Goal: Information Seeking & Learning: Learn about a topic

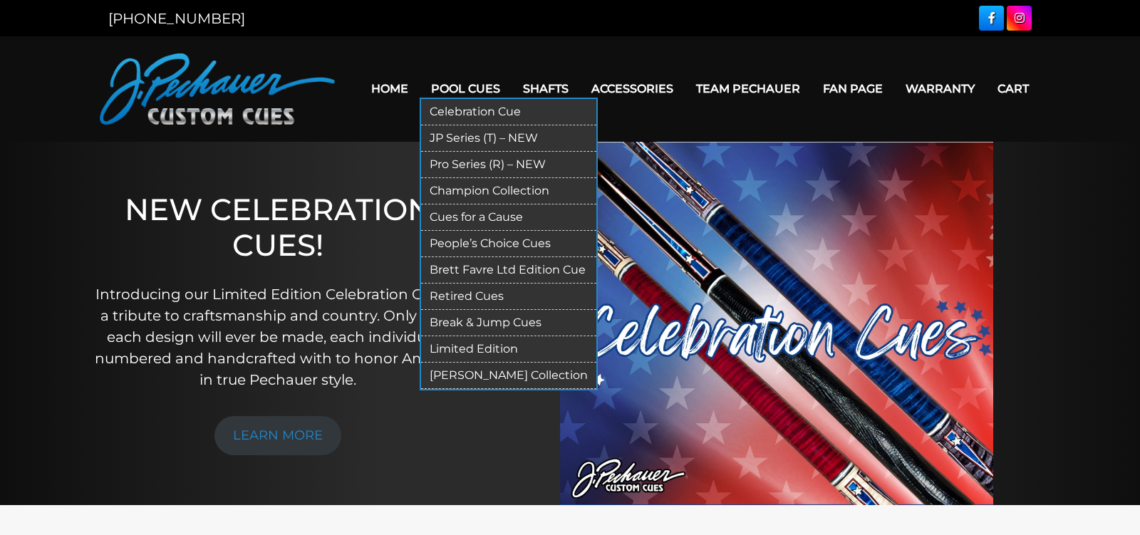
click at [455, 345] on link "Limited Edition" at bounding box center [508, 349] width 175 height 26
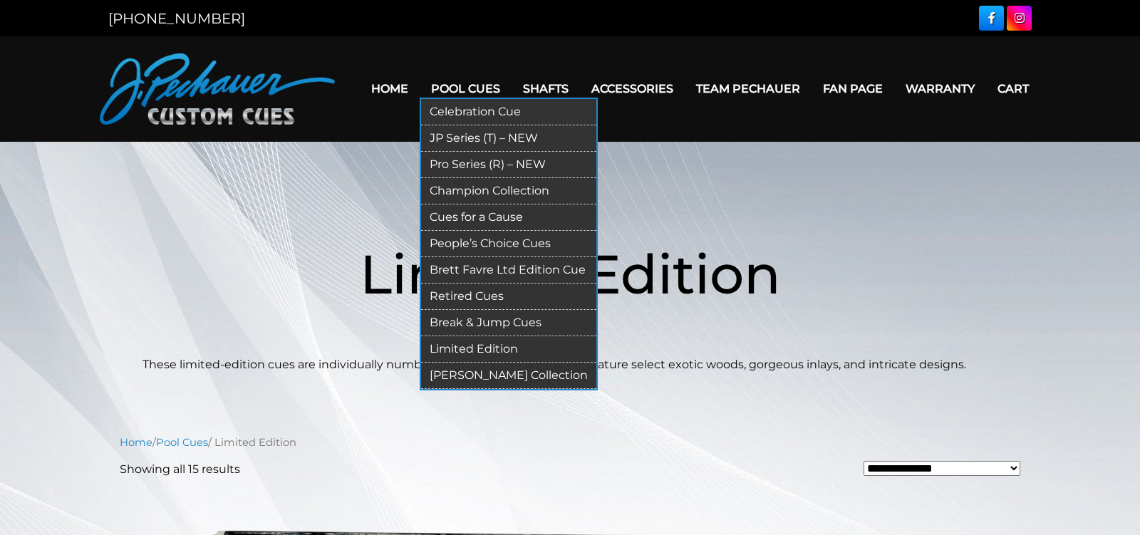
click at [459, 291] on link "Retired Cues" at bounding box center [508, 296] width 175 height 26
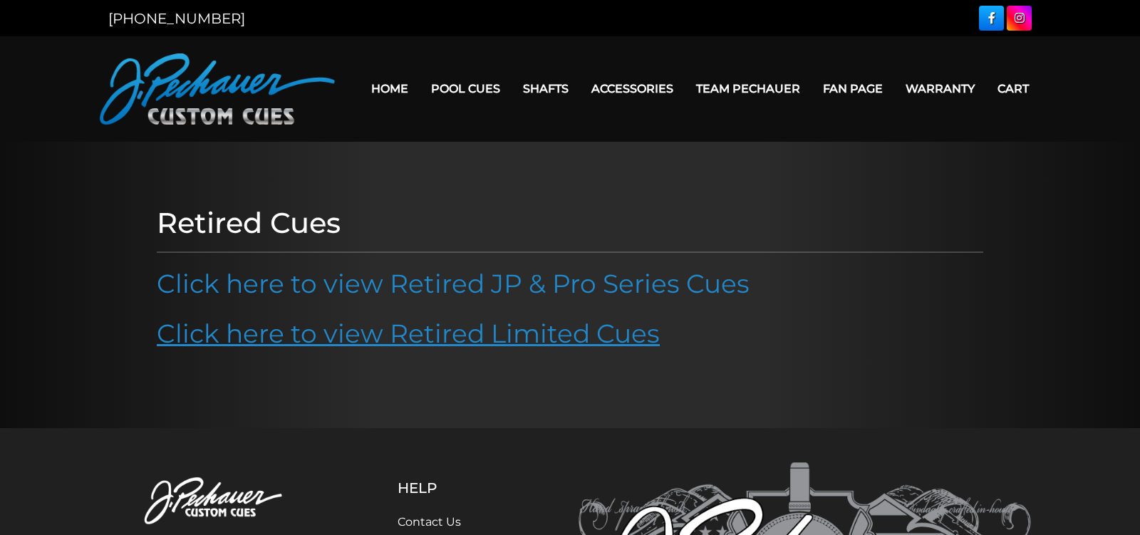
click at [461, 335] on link "Click here to view Retired Limited Cues" at bounding box center [408, 333] width 503 height 31
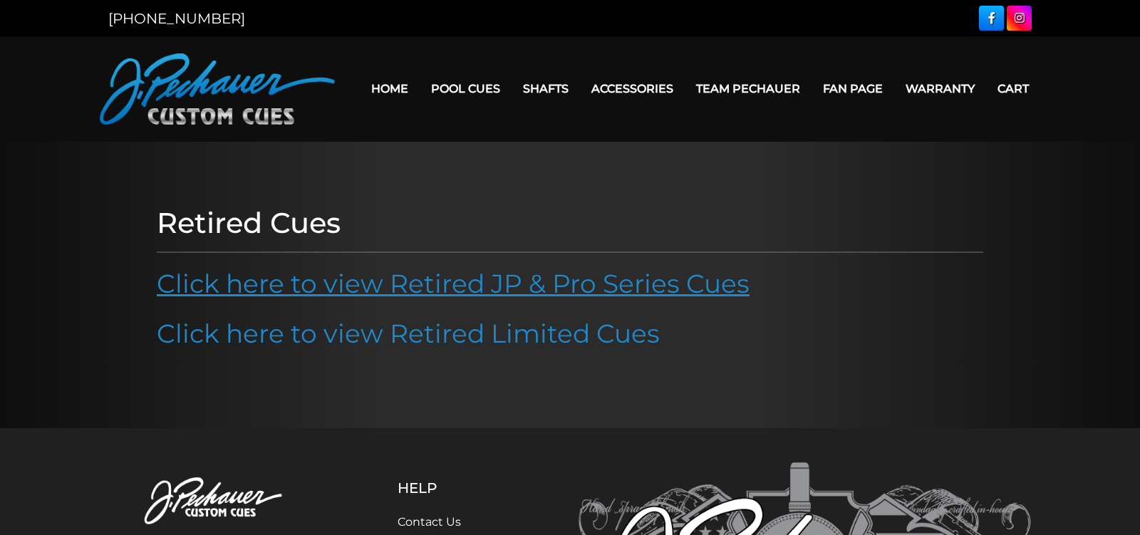
click at [358, 274] on link "Click here to view Retired JP & Pro Series Cues" at bounding box center [453, 283] width 593 height 31
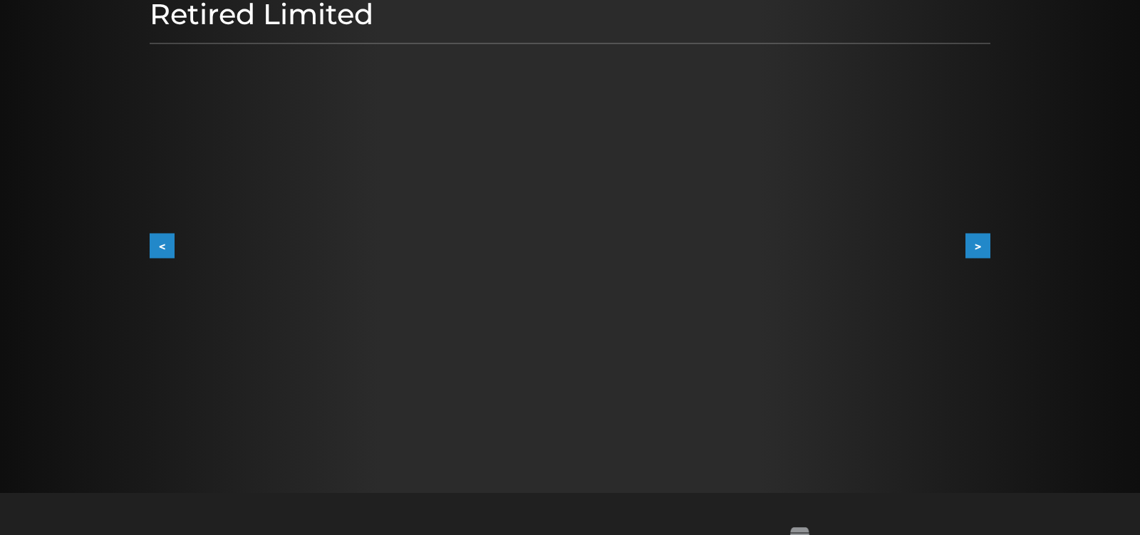
scroll to position [214, 0]
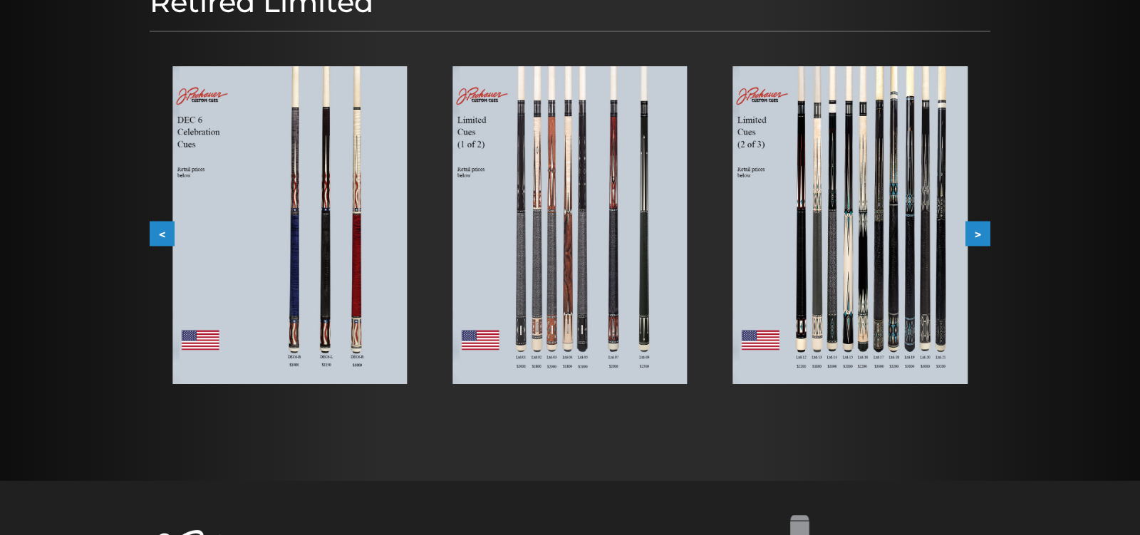
click at [618, 283] on img at bounding box center [569, 225] width 234 height 318
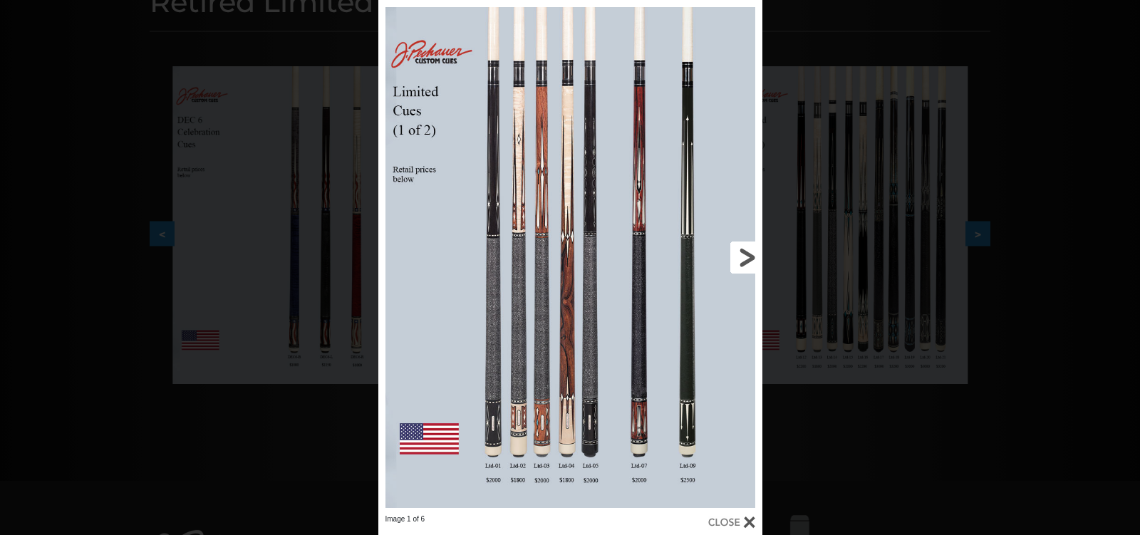
click at [740, 253] on link at bounding box center [675, 257] width 173 height 514
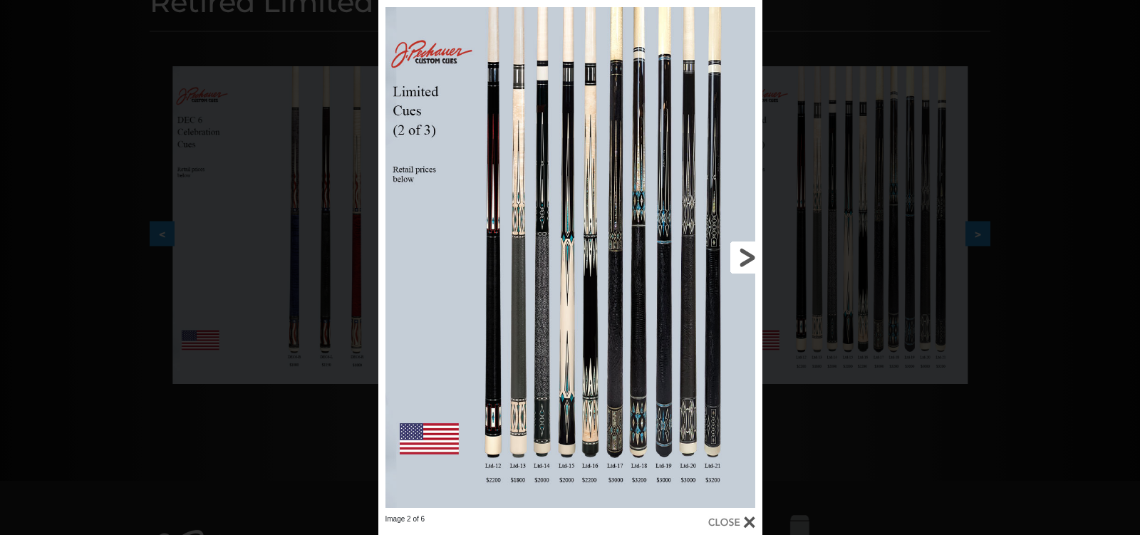
click at [735, 256] on link at bounding box center [675, 257] width 173 height 514
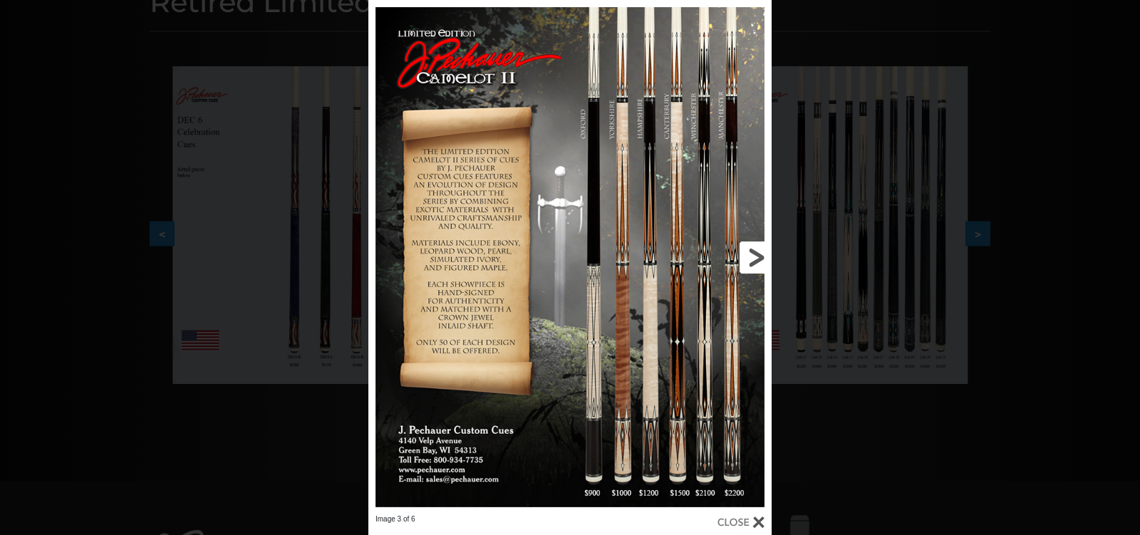
click at [735, 256] on link at bounding box center [681, 257] width 182 height 514
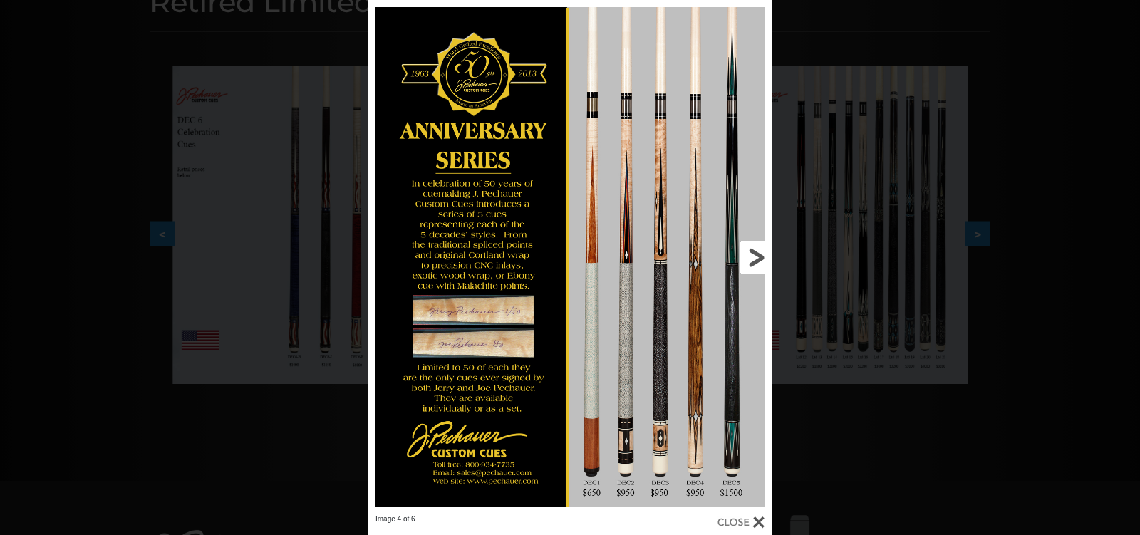
click at [747, 254] on link at bounding box center [681, 257] width 182 height 514
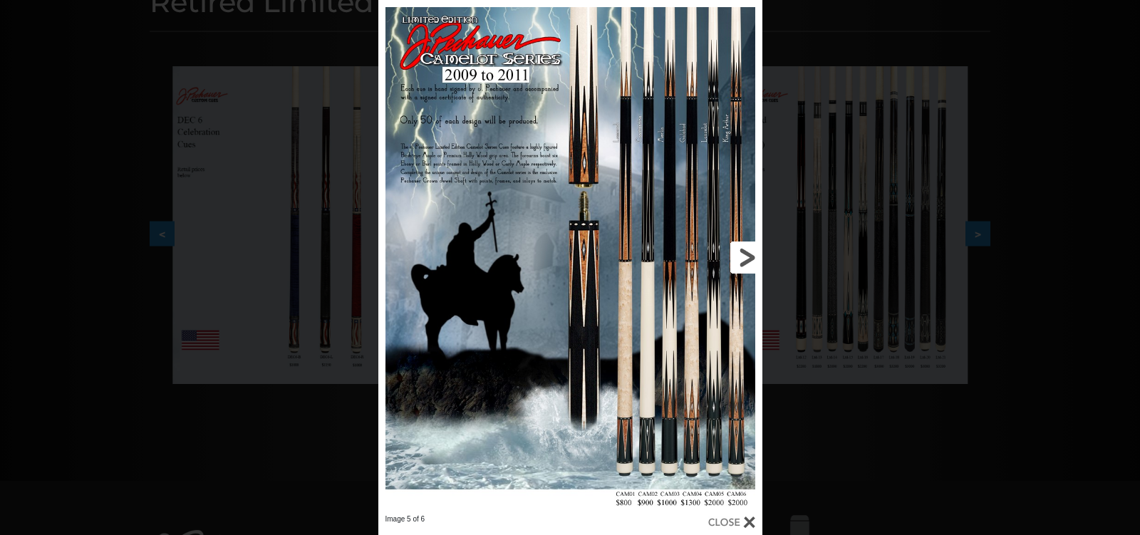
click at [747, 254] on link at bounding box center [675, 257] width 173 height 514
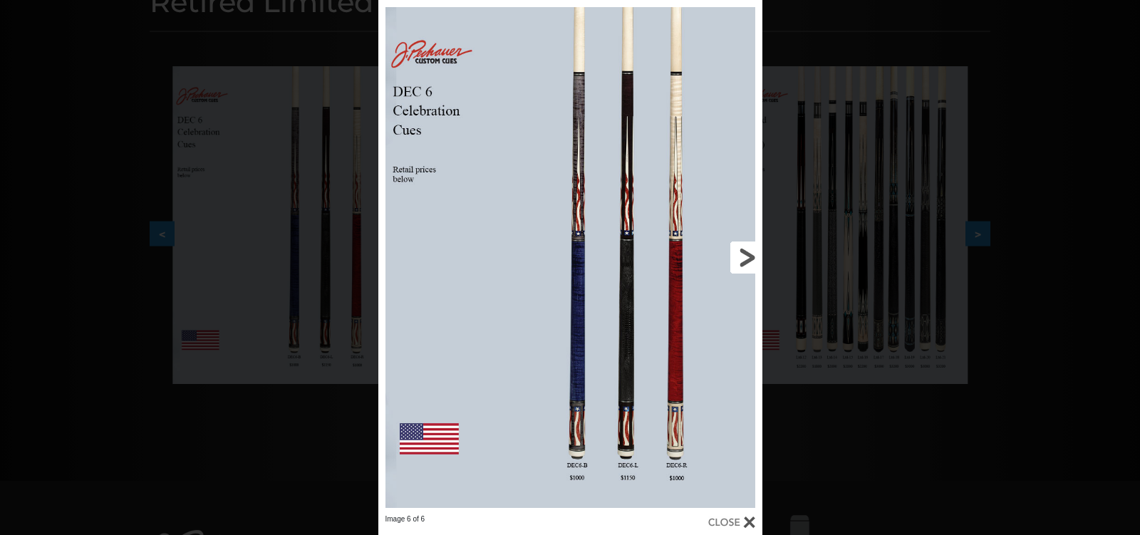
click at [747, 254] on link at bounding box center [675, 257] width 173 height 514
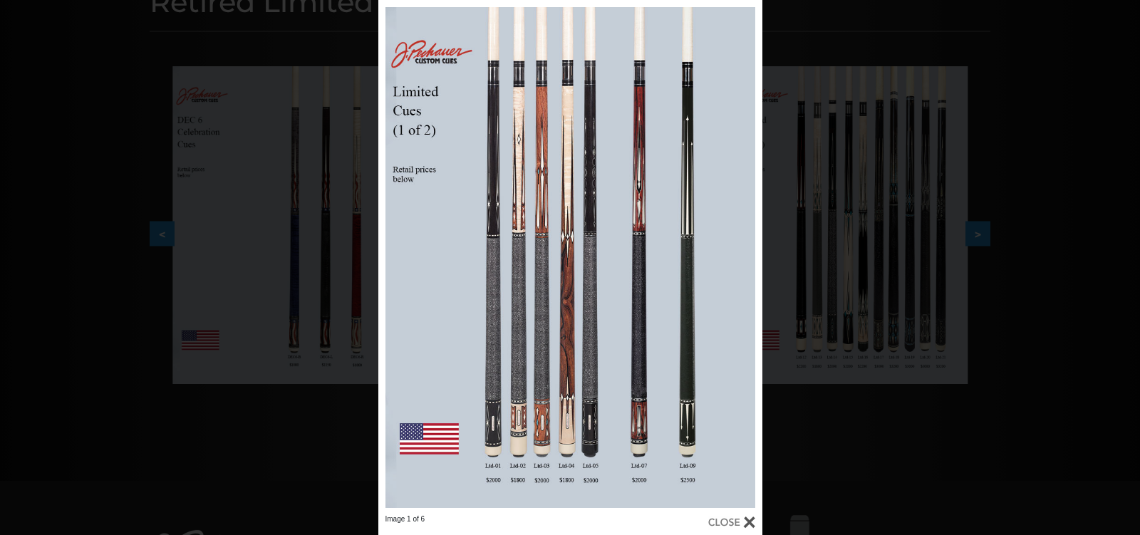
click at [833, 53] on div "Image 1 of 6" at bounding box center [570, 267] width 1140 height 535
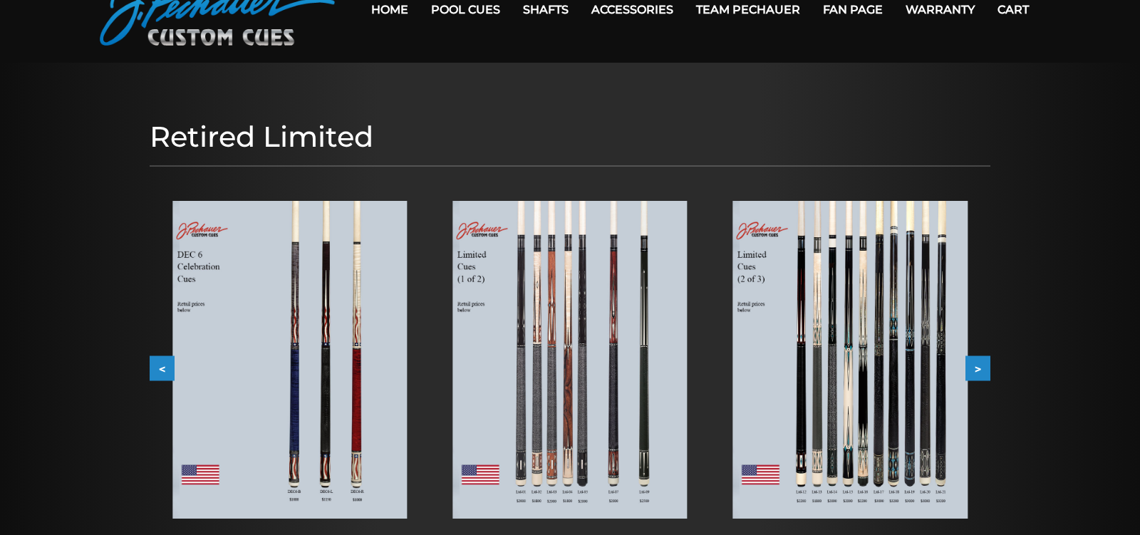
scroll to position [0, 0]
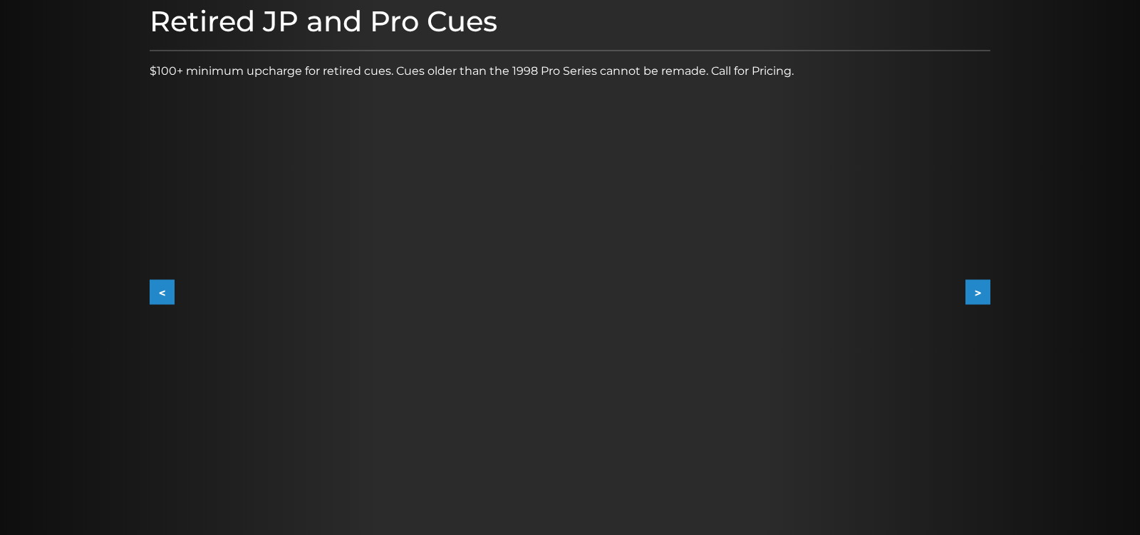
scroll to position [225, 0]
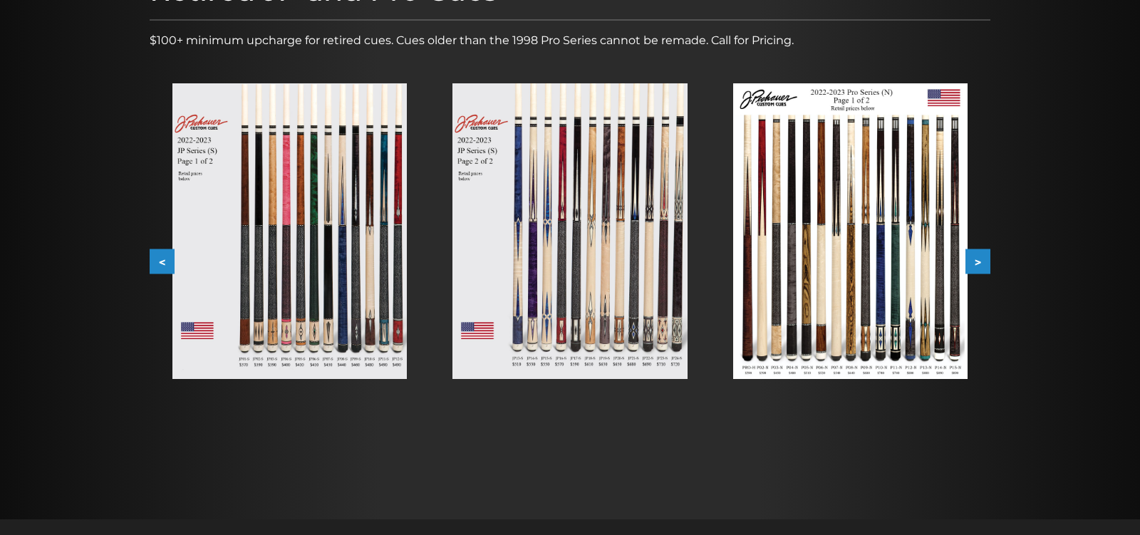
click at [977, 260] on button ">" at bounding box center [977, 261] width 25 height 25
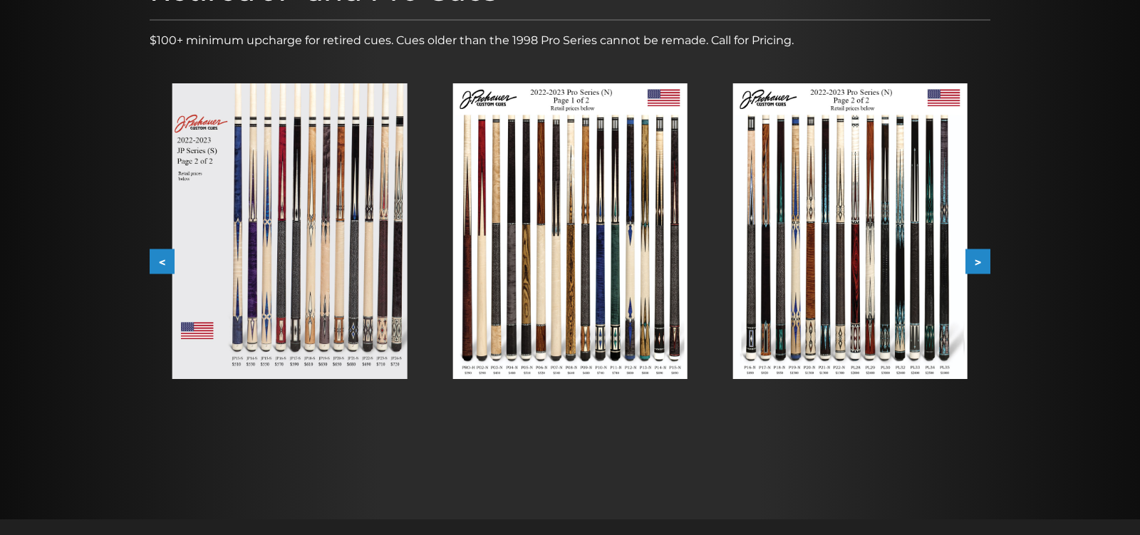
click at [907, 302] on img at bounding box center [850, 231] width 234 height 296
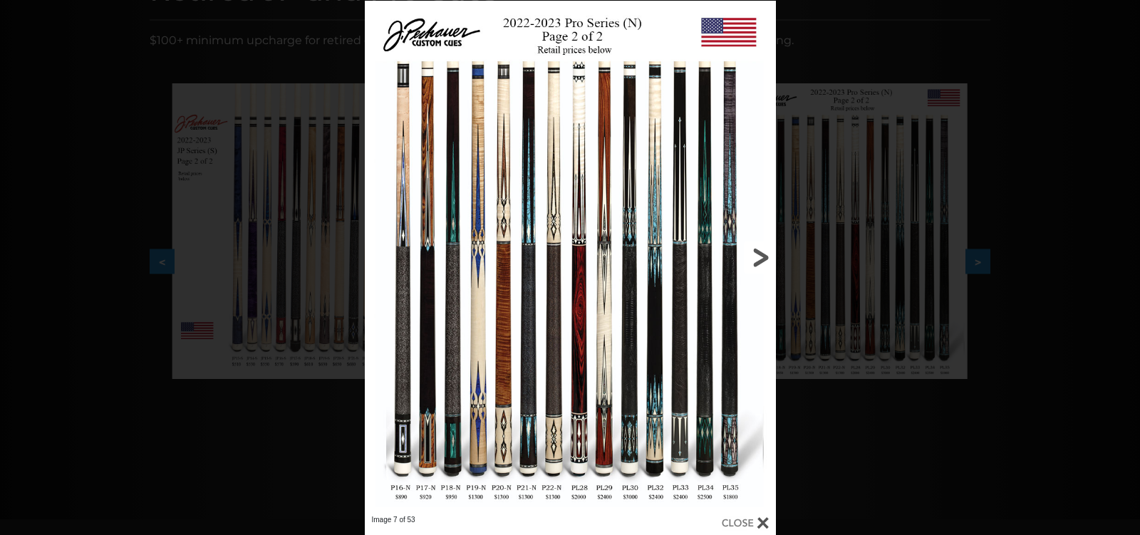
click at [761, 258] on link at bounding box center [682, 258] width 185 height 514
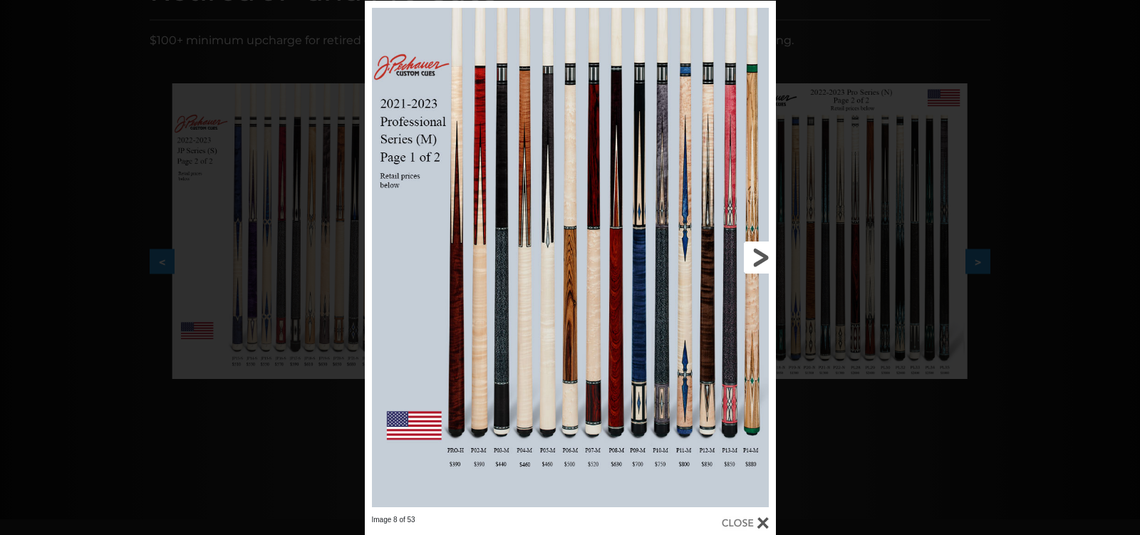
click at [761, 257] on link at bounding box center [682, 258] width 185 height 514
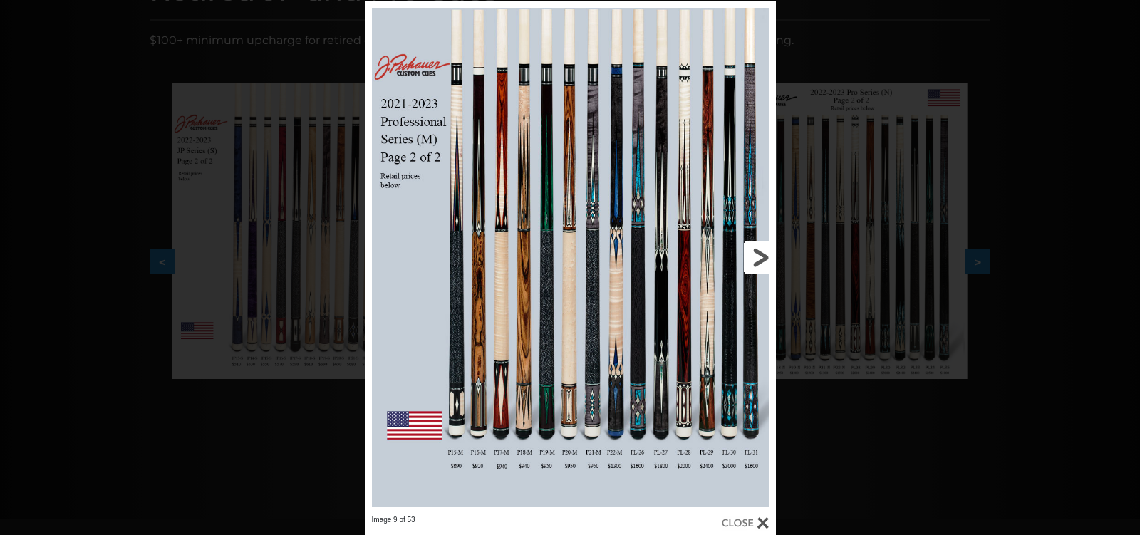
click at [756, 260] on link at bounding box center [682, 258] width 185 height 514
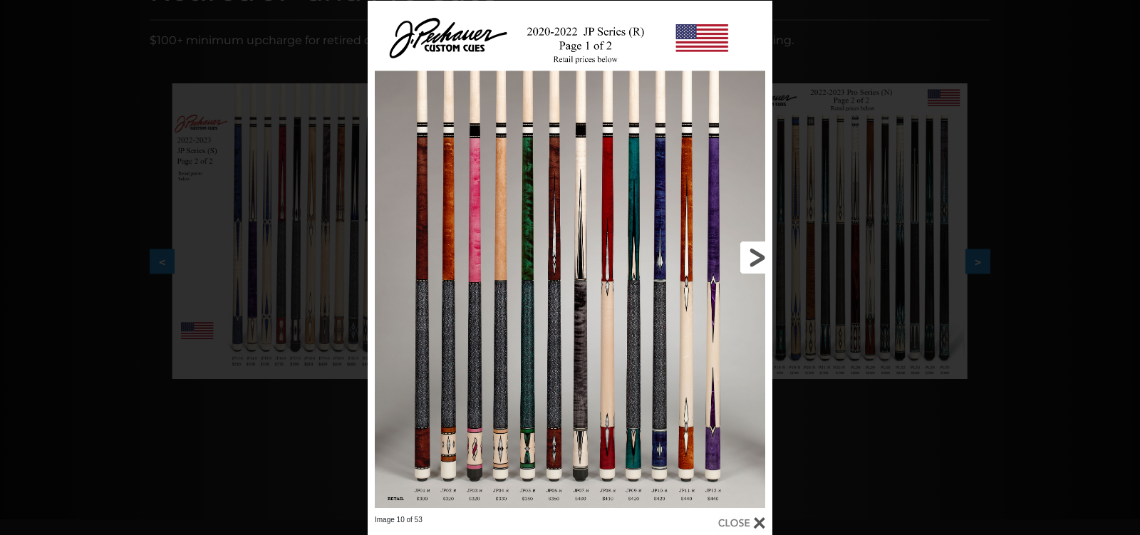
click at [755, 261] on link at bounding box center [681, 258] width 182 height 514
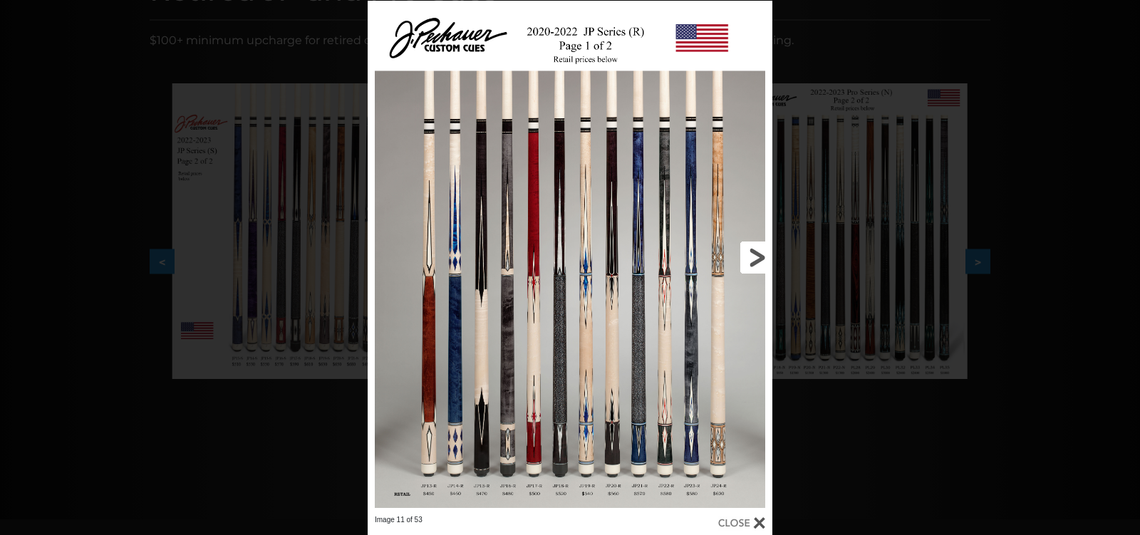
click at [755, 261] on link at bounding box center [681, 258] width 182 height 514
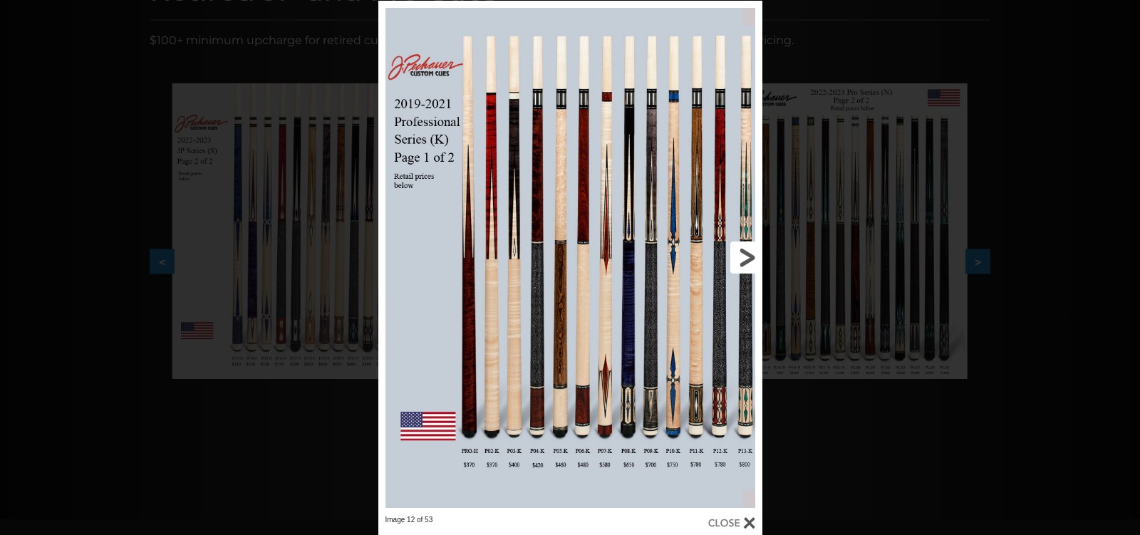
click at [743, 258] on link at bounding box center [675, 258] width 173 height 514
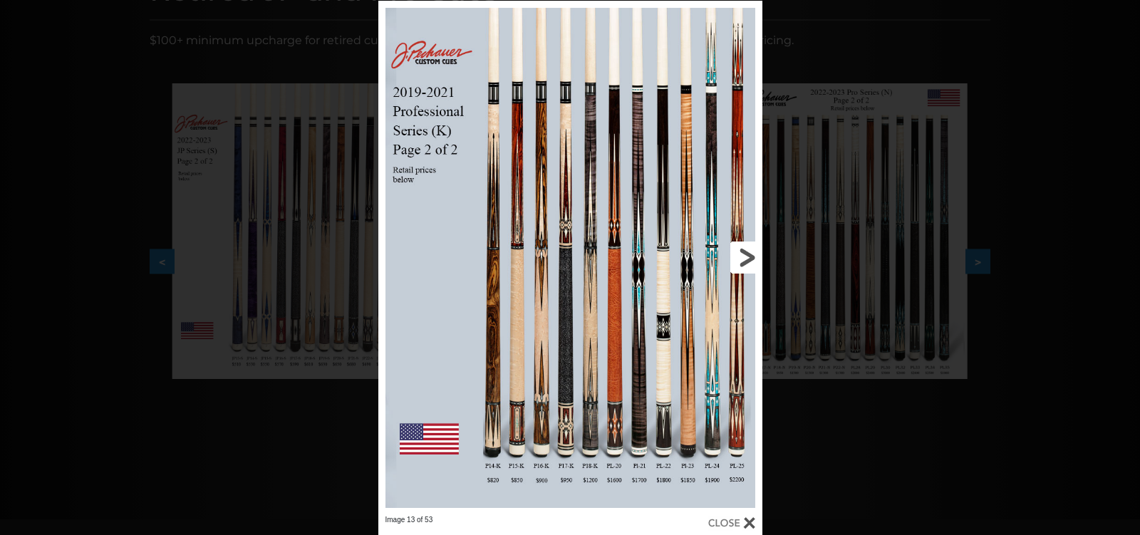
click at [743, 258] on link at bounding box center [675, 258] width 173 height 514
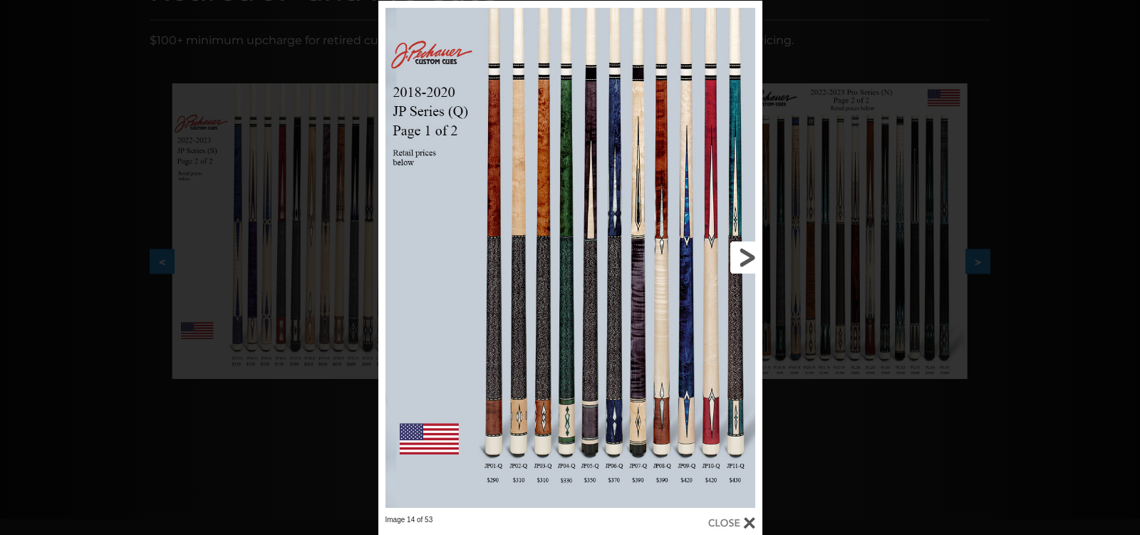
click at [743, 258] on link at bounding box center [675, 258] width 173 height 514
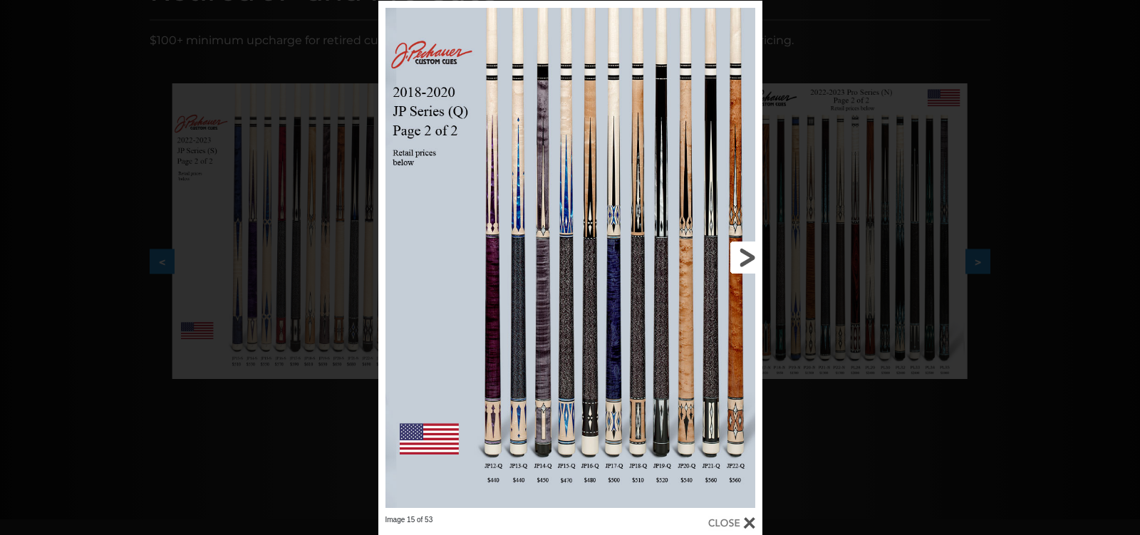
click at [743, 259] on link at bounding box center [675, 258] width 173 height 514
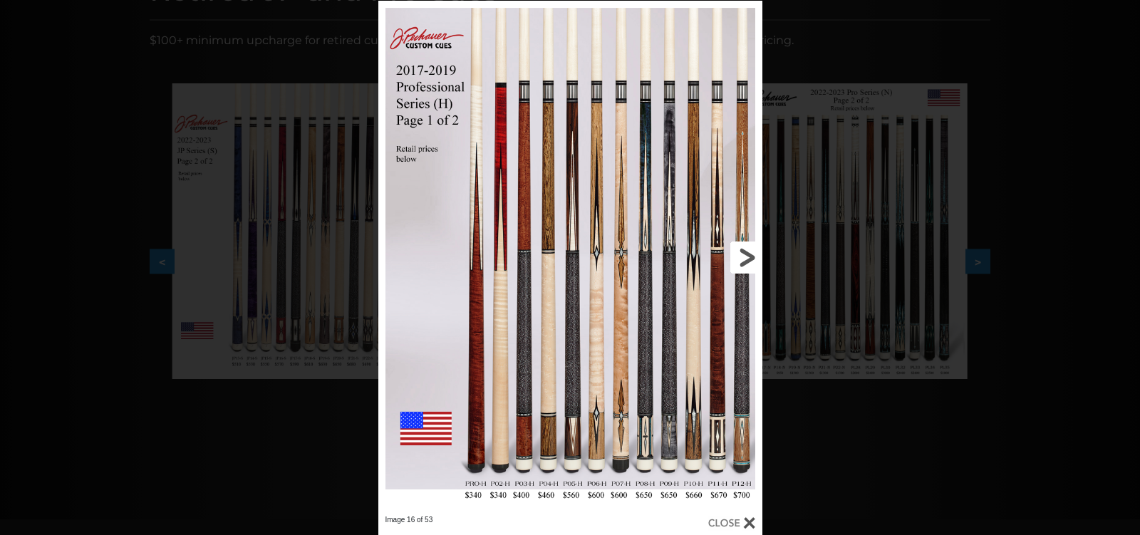
click at [743, 259] on link at bounding box center [675, 258] width 173 height 514
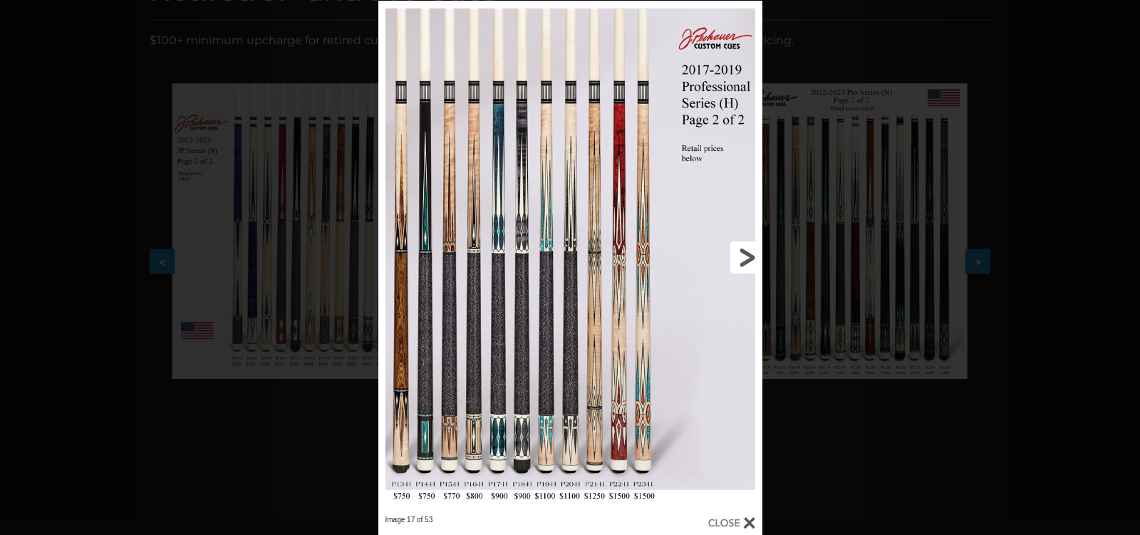
click at [743, 259] on link at bounding box center [675, 258] width 173 height 514
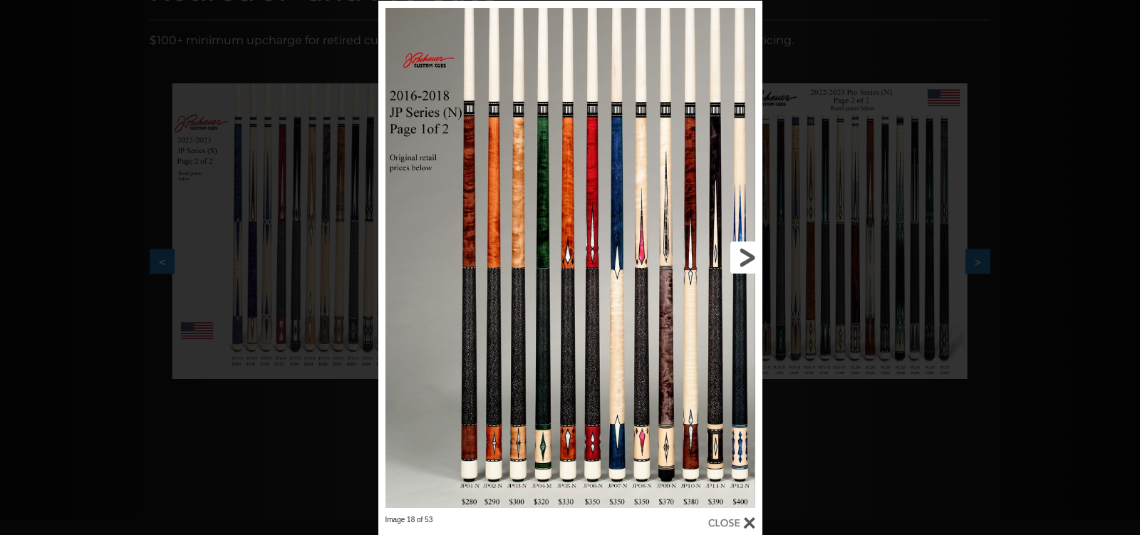
click at [743, 259] on link at bounding box center [675, 258] width 173 height 514
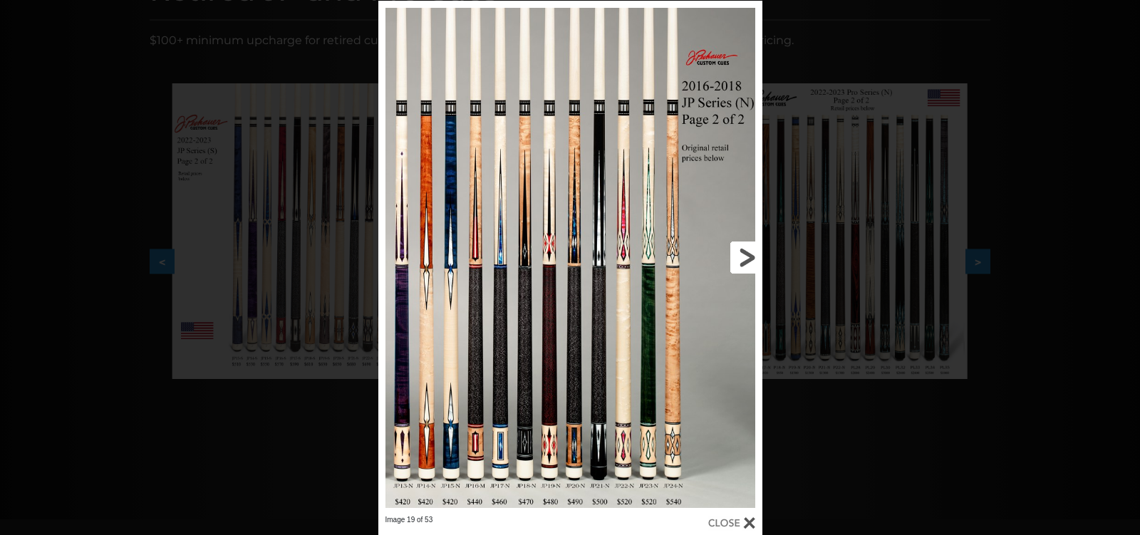
click at [743, 259] on link at bounding box center [675, 258] width 173 height 514
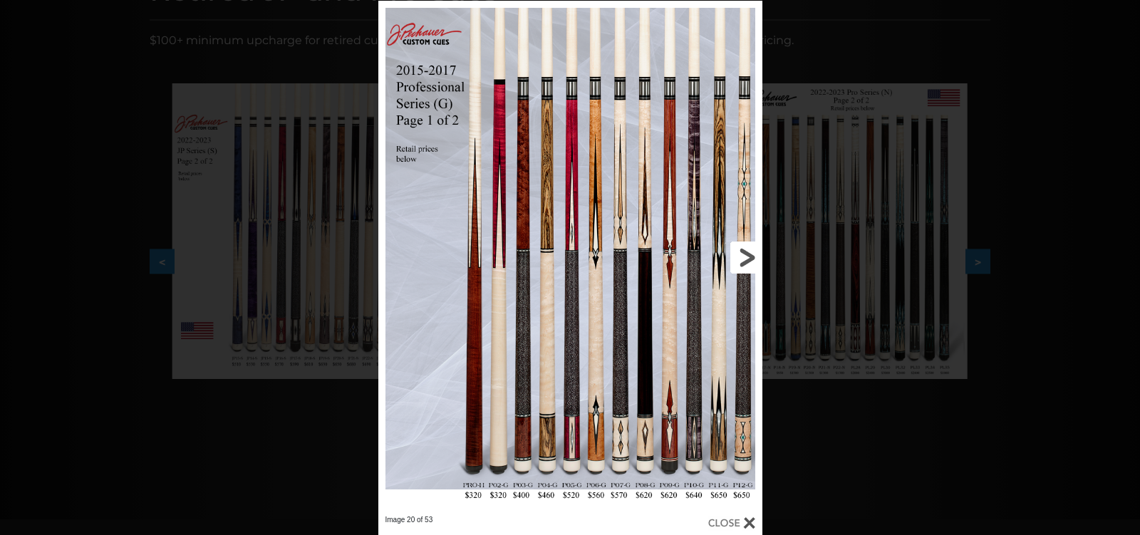
click at [743, 259] on link at bounding box center [675, 258] width 173 height 514
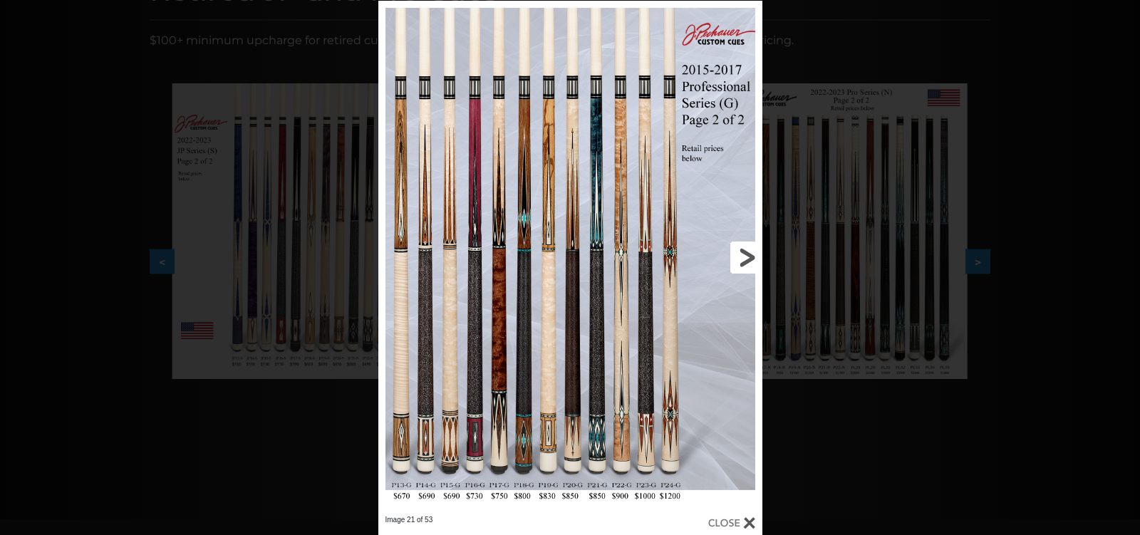
click at [743, 259] on link at bounding box center [675, 258] width 173 height 514
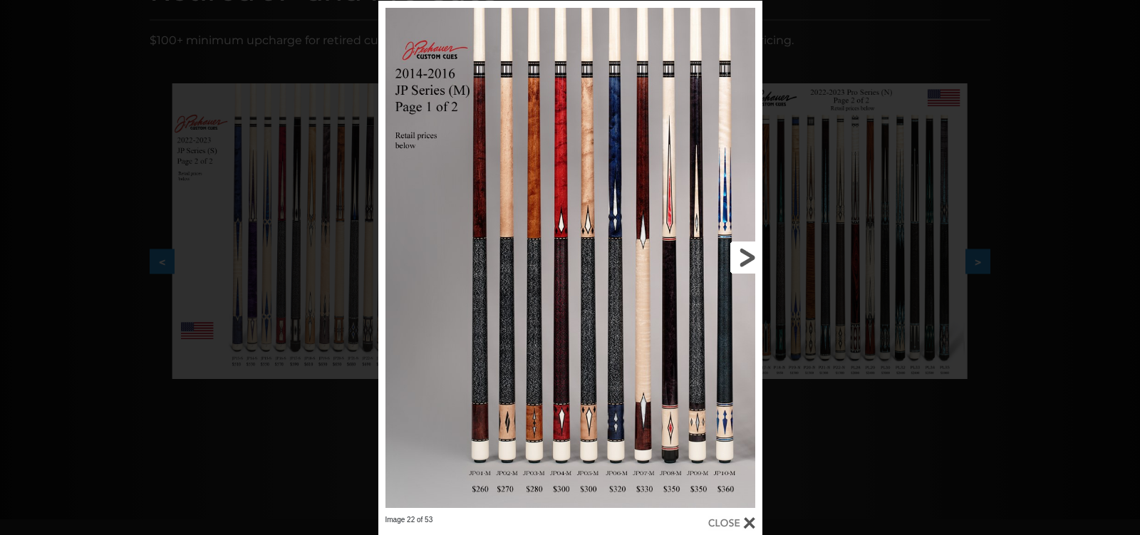
click at [743, 259] on link at bounding box center [675, 258] width 173 height 514
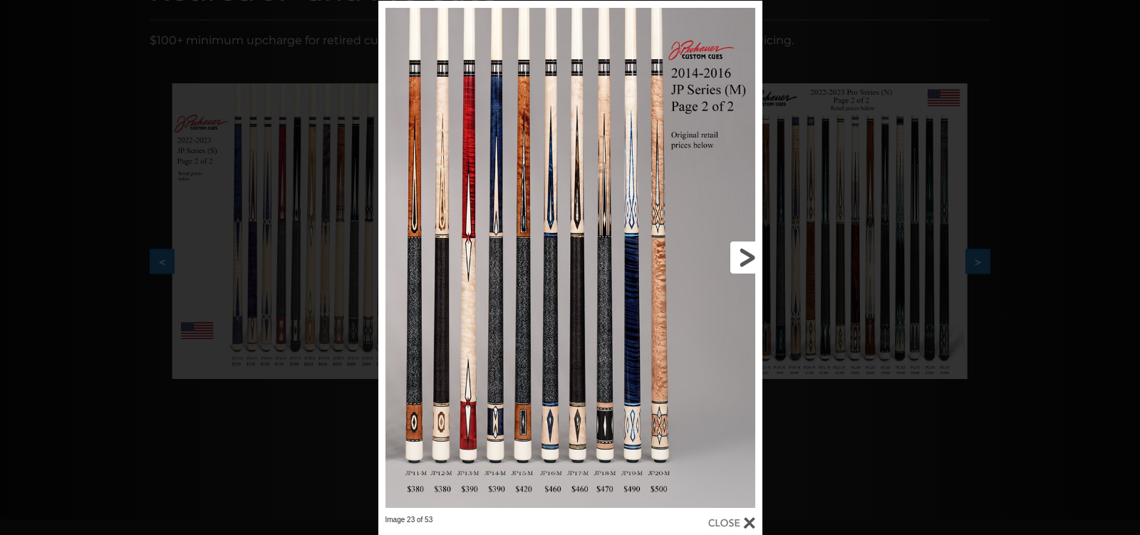
click at [743, 258] on link at bounding box center [675, 258] width 173 height 514
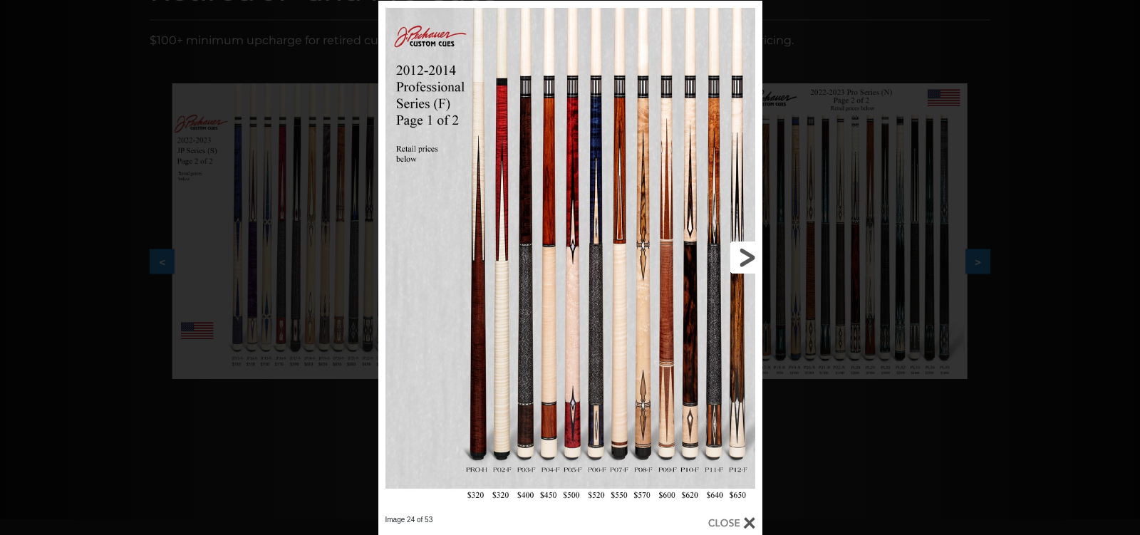
click at [743, 258] on link at bounding box center [675, 258] width 173 height 514
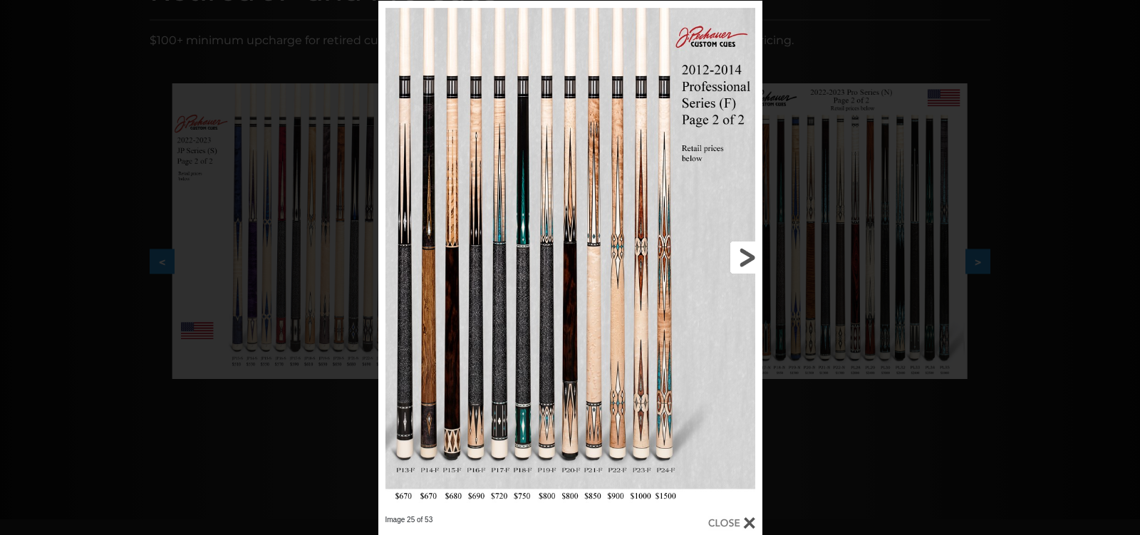
click at [743, 258] on link at bounding box center [675, 258] width 173 height 514
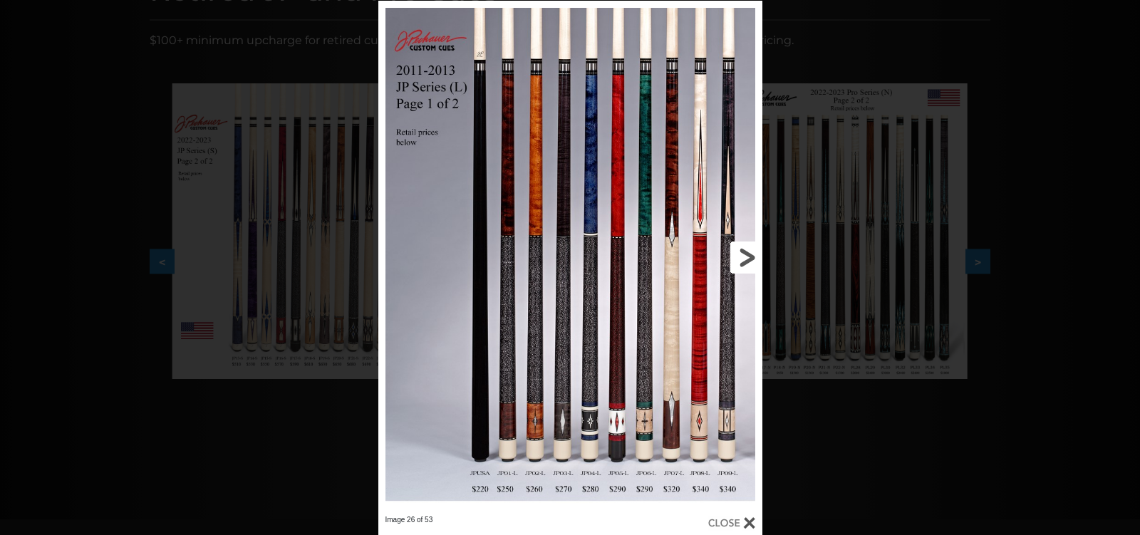
click at [743, 258] on link at bounding box center [675, 258] width 173 height 514
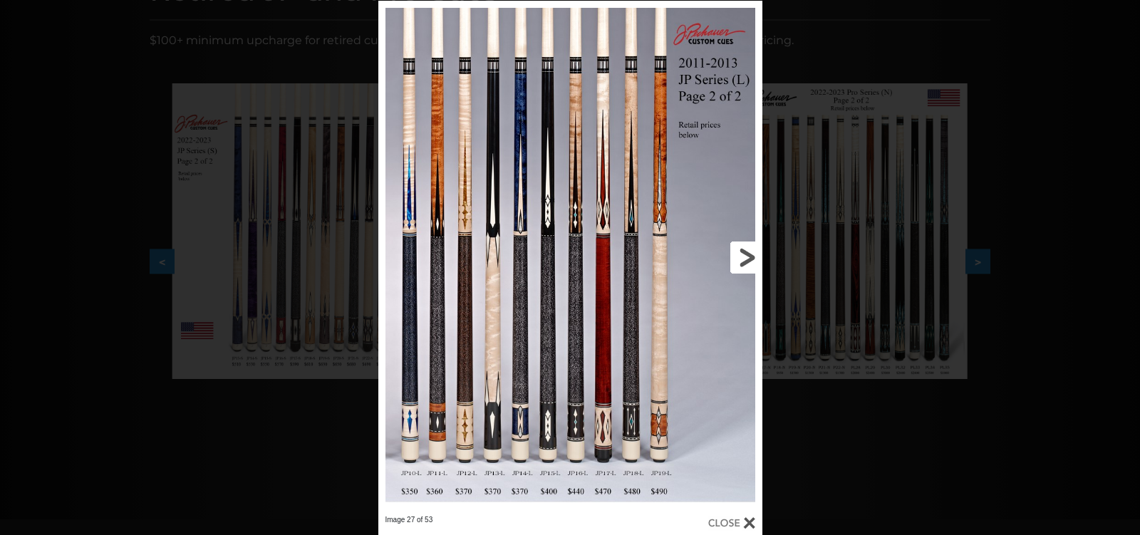
click at [743, 258] on link at bounding box center [675, 258] width 173 height 514
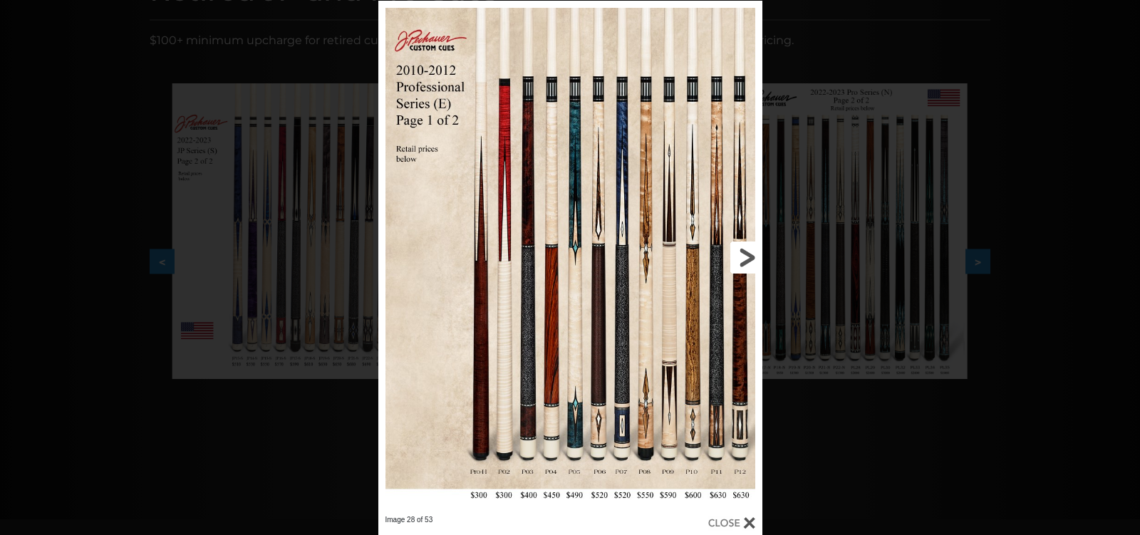
click at [743, 258] on link at bounding box center [675, 258] width 173 height 514
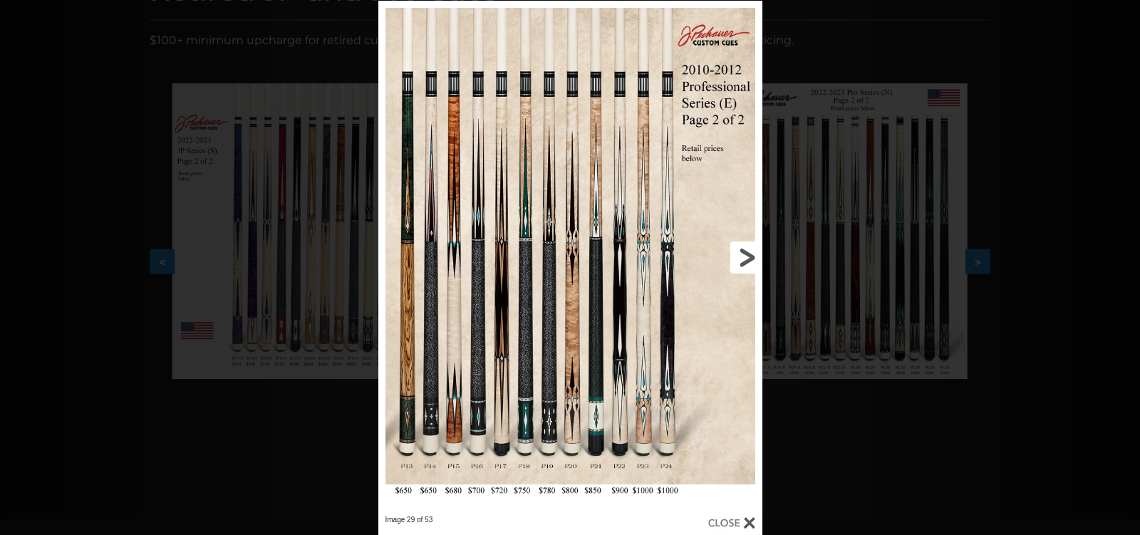
click at [743, 258] on link at bounding box center [675, 258] width 173 height 514
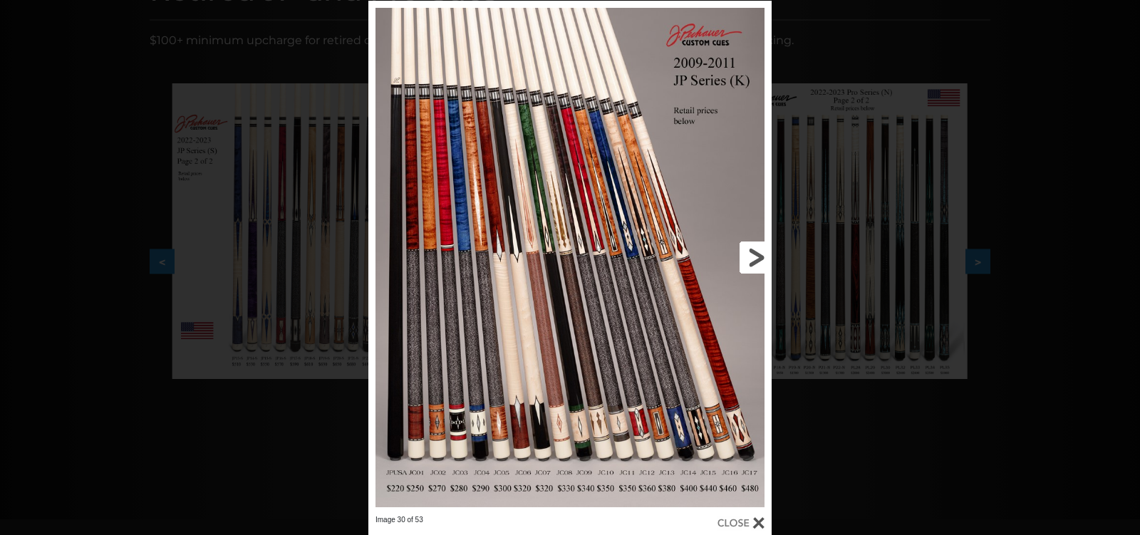
click at [743, 258] on link at bounding box center [681, 258] width 182 height 514
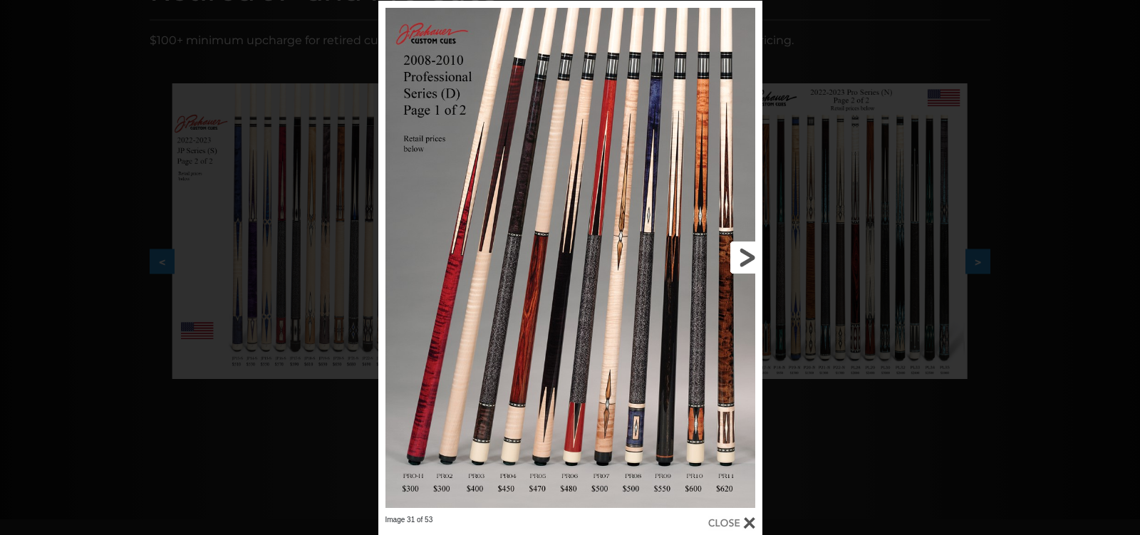
click at [743, 258] on link at bounding box center [675, 258] width 173 height 514
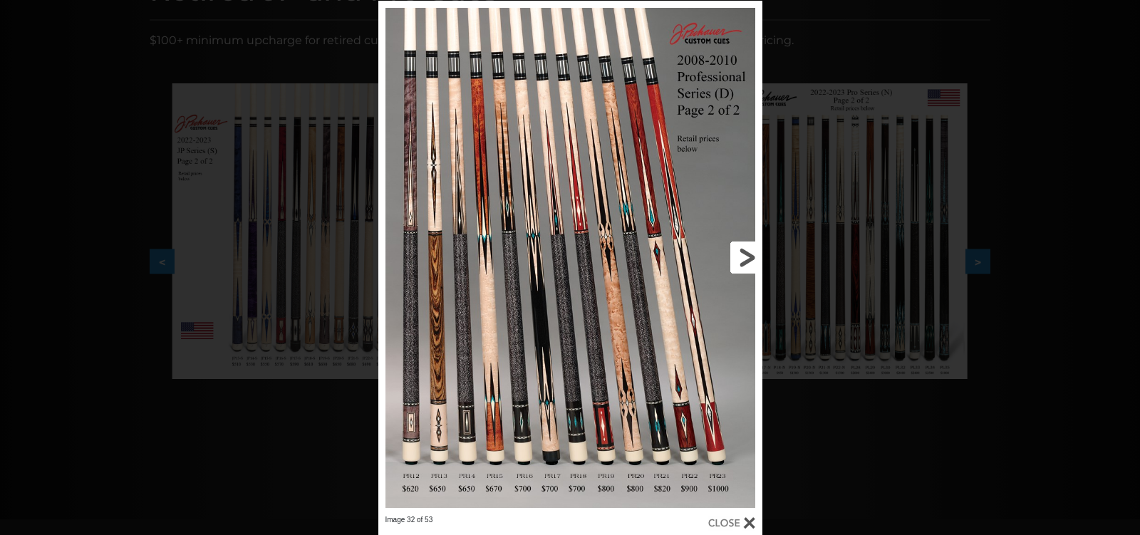
click at [747, 243] on link at bounding box center [675, 258] width 173 height 514
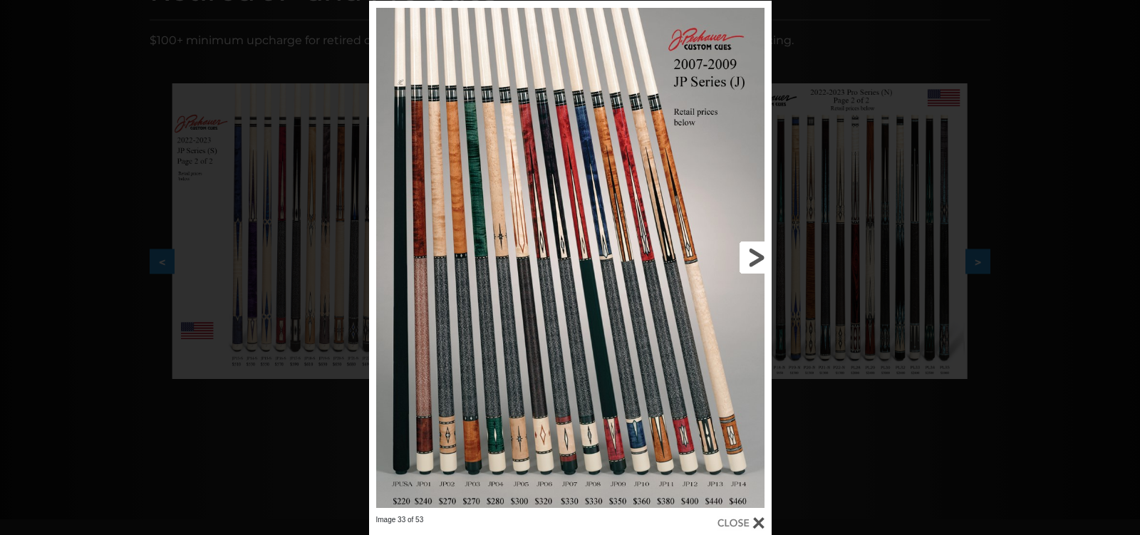
click at [748, 244] on link at bounding box center [680, 258] width 181 height 514
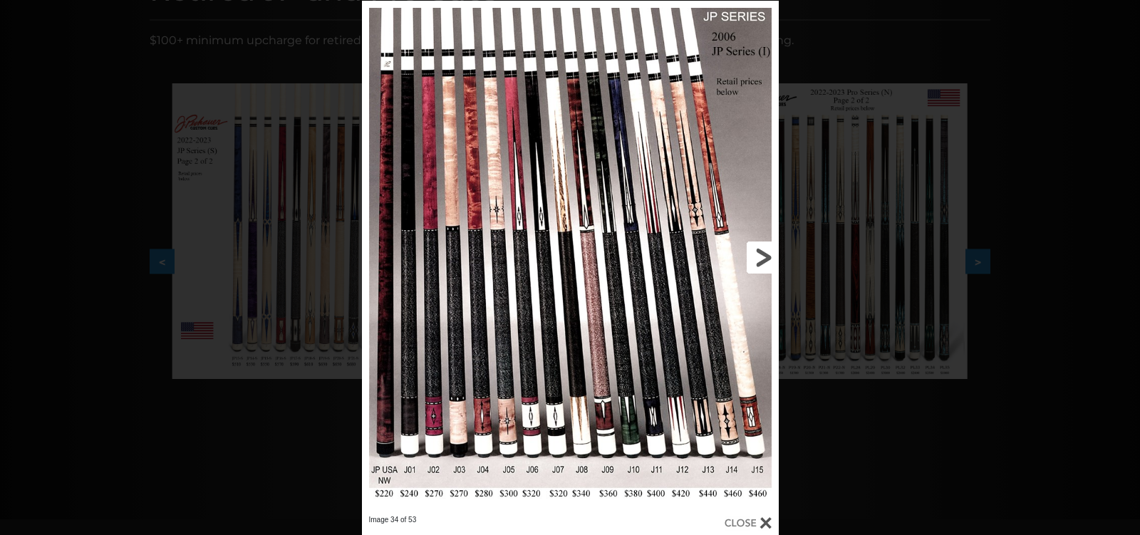
click at [747, 244] on link at bounding box center [683, 258] width 187 height 514
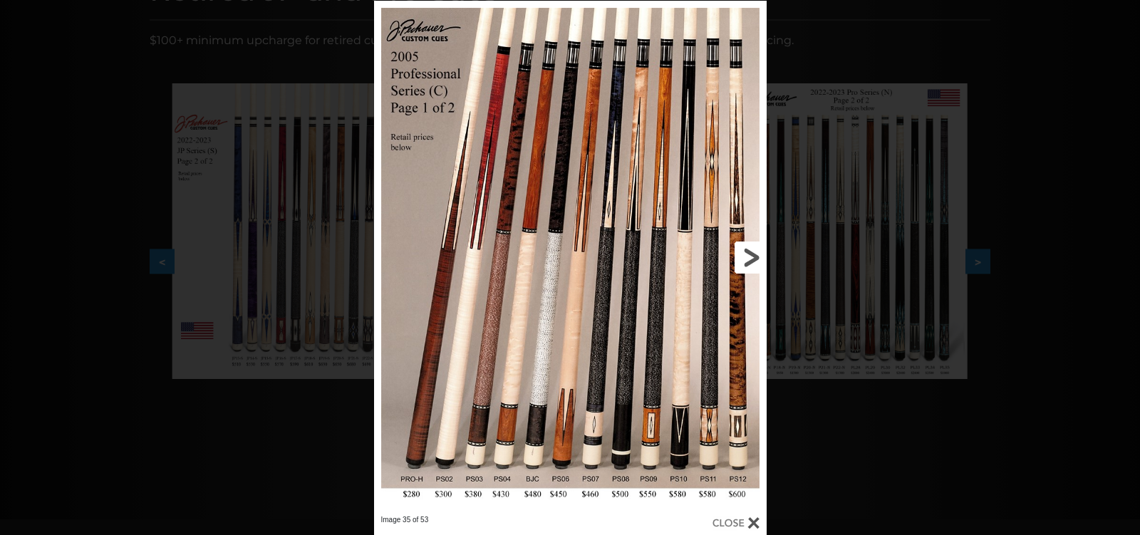
click at [747, 246] on link at bounding box center [678, 258] width 177 height 514
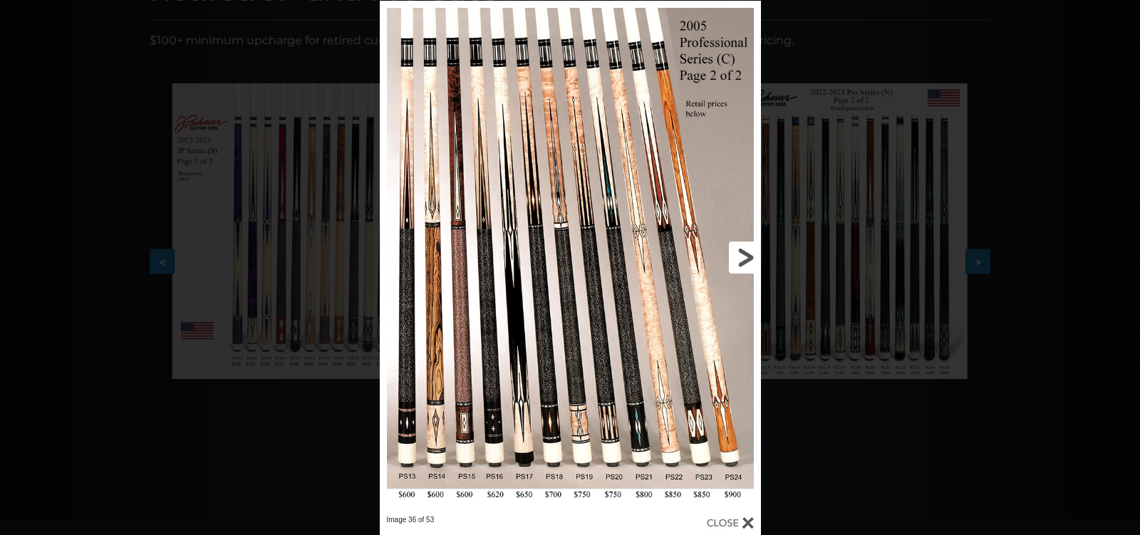
click at [746, 245] on link at bounding box center [675, 258] width 172 height 514
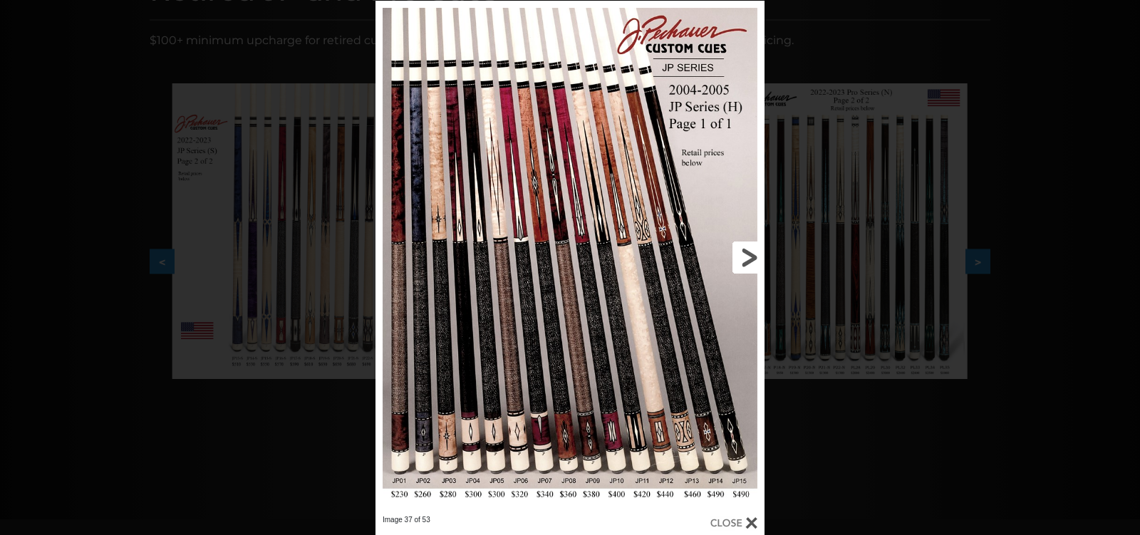
click at [746, 246] on link at bounding box center [676, 258] width 175 height 514
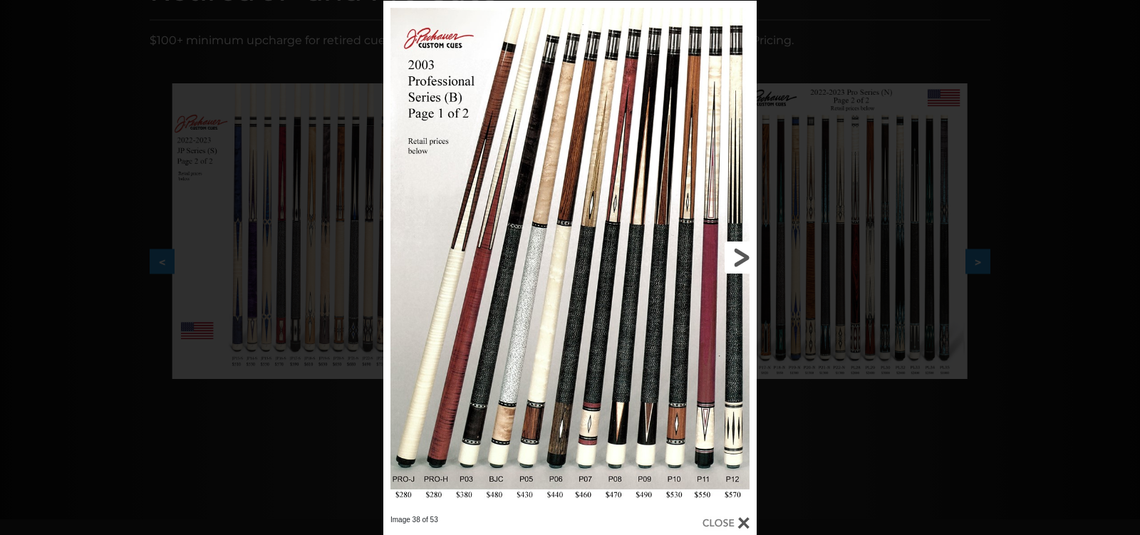
click at [746, 245] on link at bounding box center [672, 258] width 168 height 514
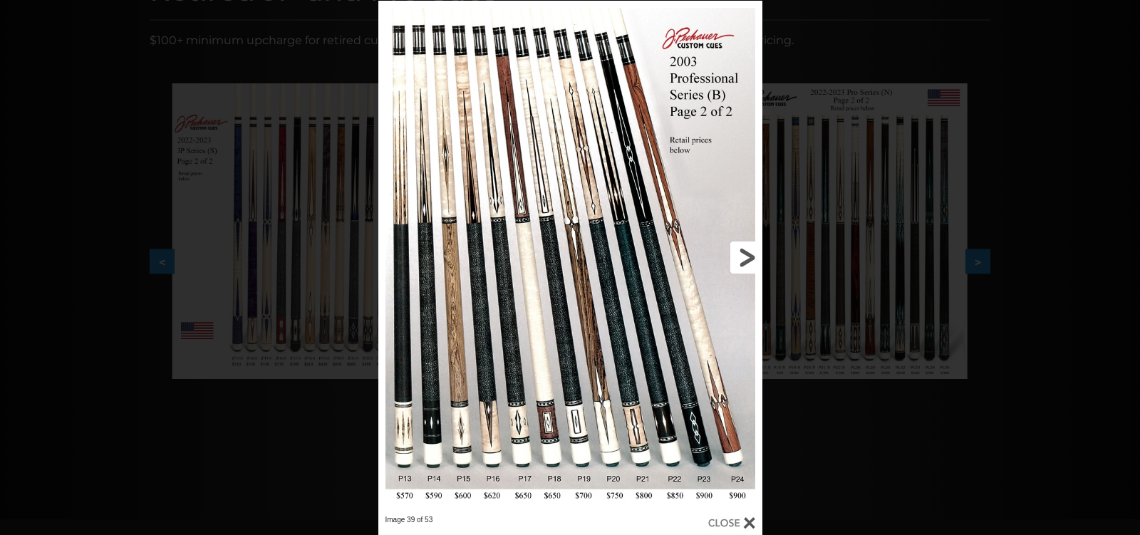
click at [688, 427] on link at bounding box center [675, 258] width 173 height 514
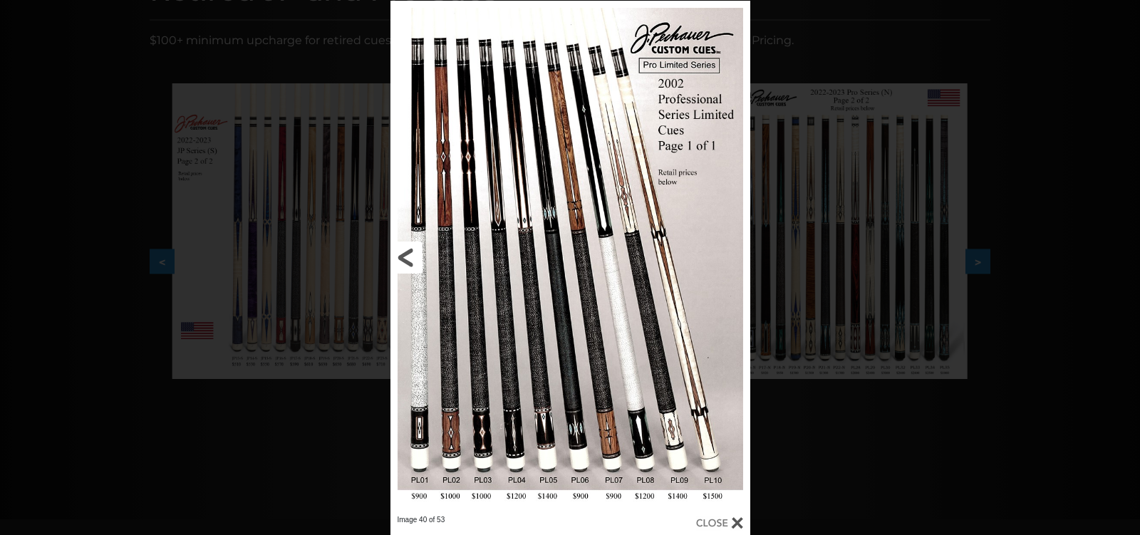
click at [404, 246] on link at bounding box center [471, 258] width 162 height 514
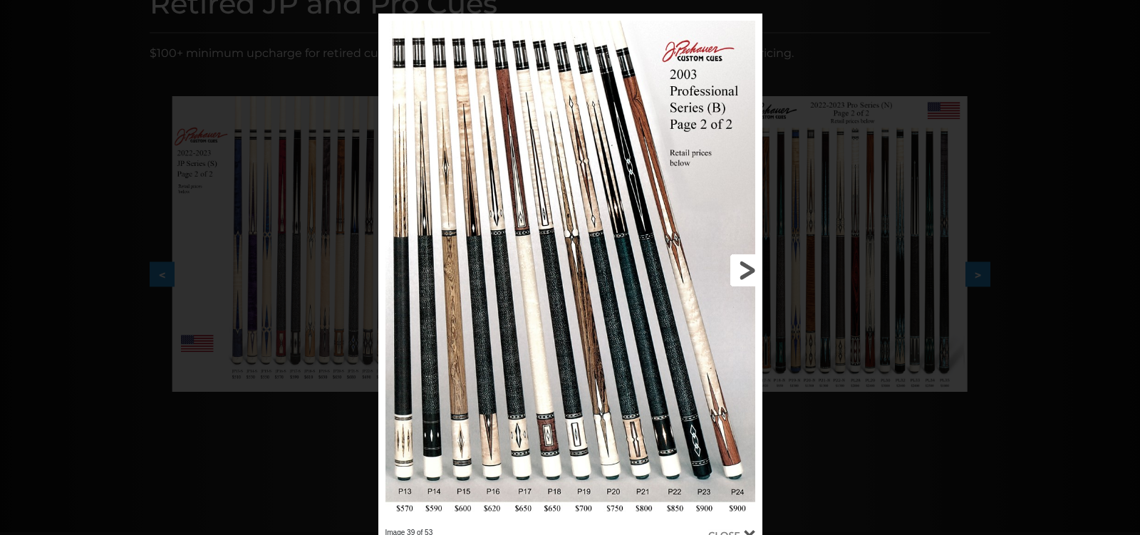
scroll to position [226, 0]
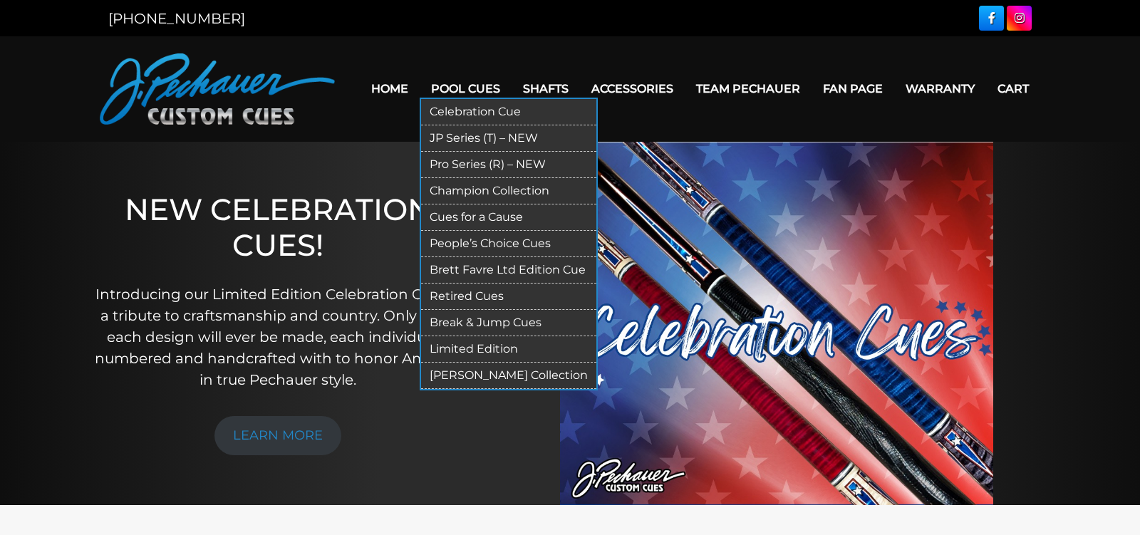
click at [474, 143] on link "JP Series (T) – NEW" at bounding box center [508, 138] width 175 height 26
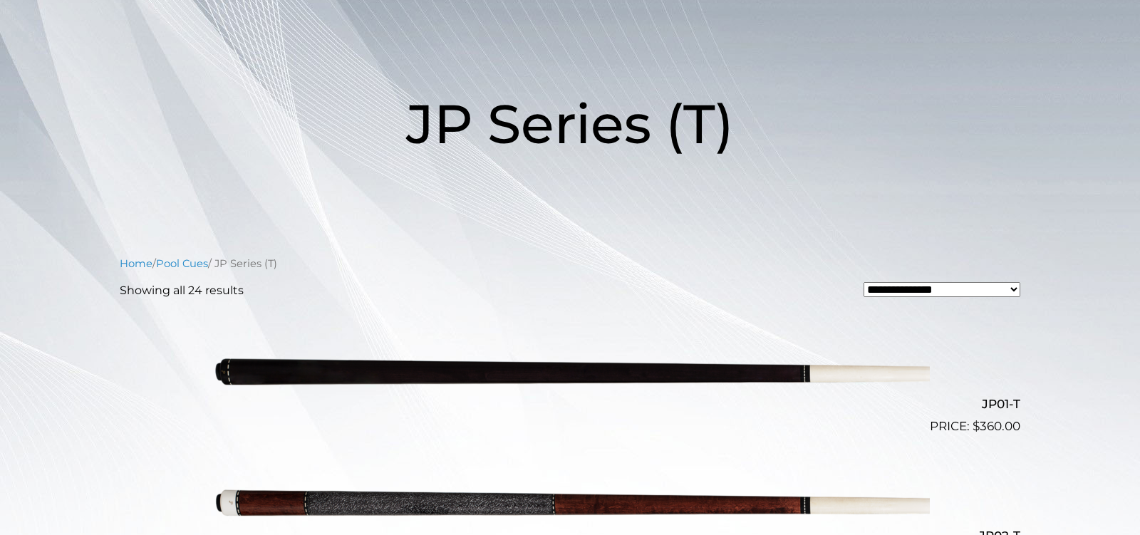
scroll to position [364, 0]
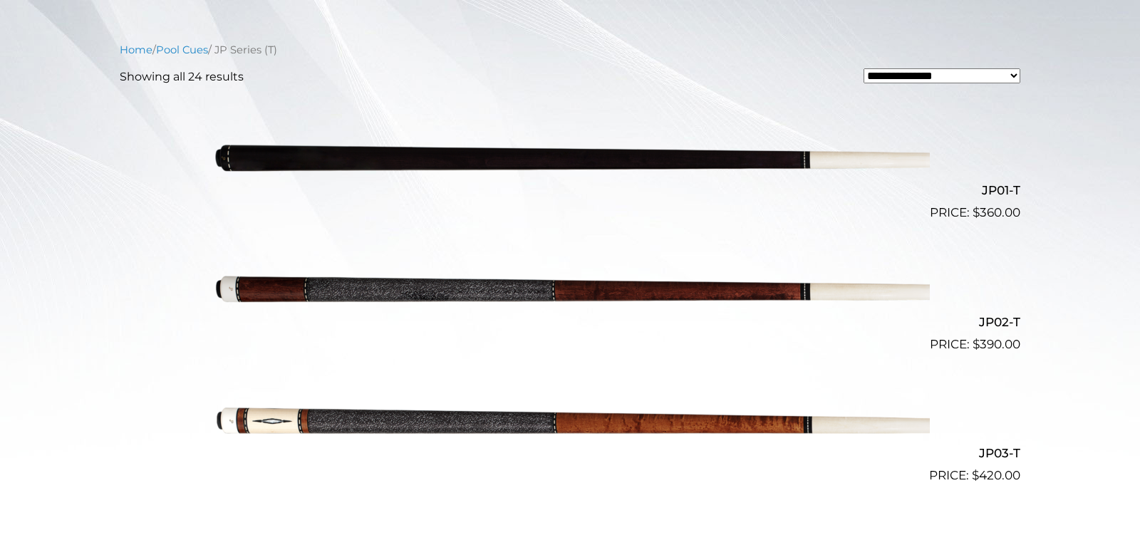
click at [528, 150] on img at bounding box center [569, 157] width 719 height 120
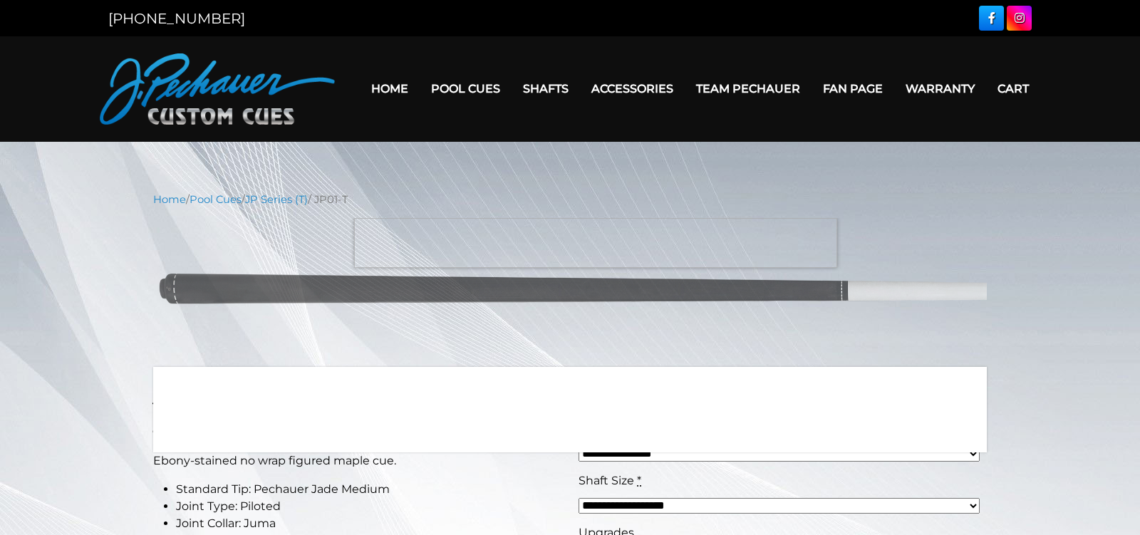
scroll to position [162, 0]
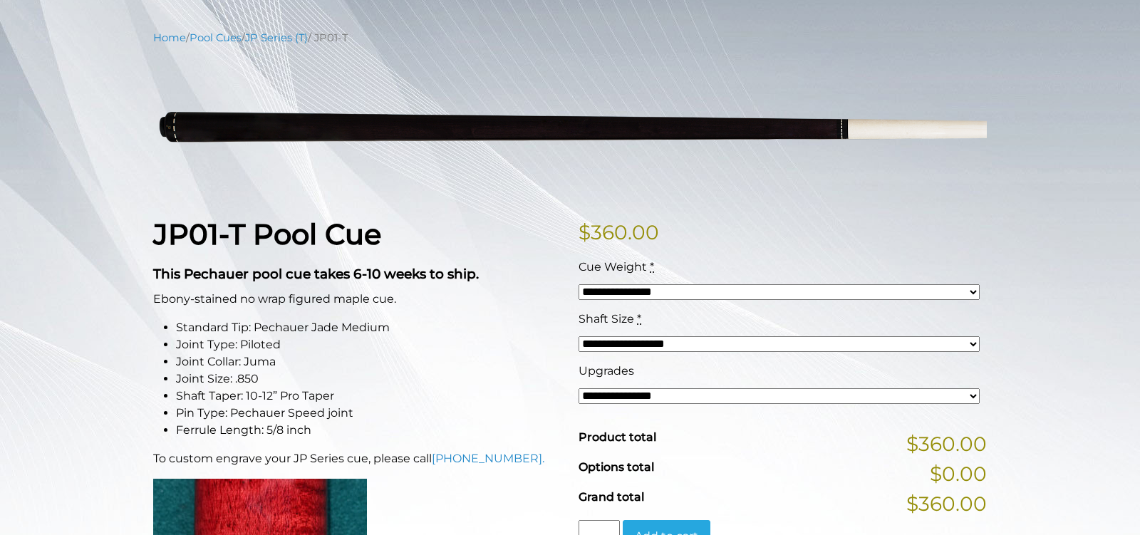
click at [645, 298] on select "**********" at bounding box center [778, 292] width 401 height 16
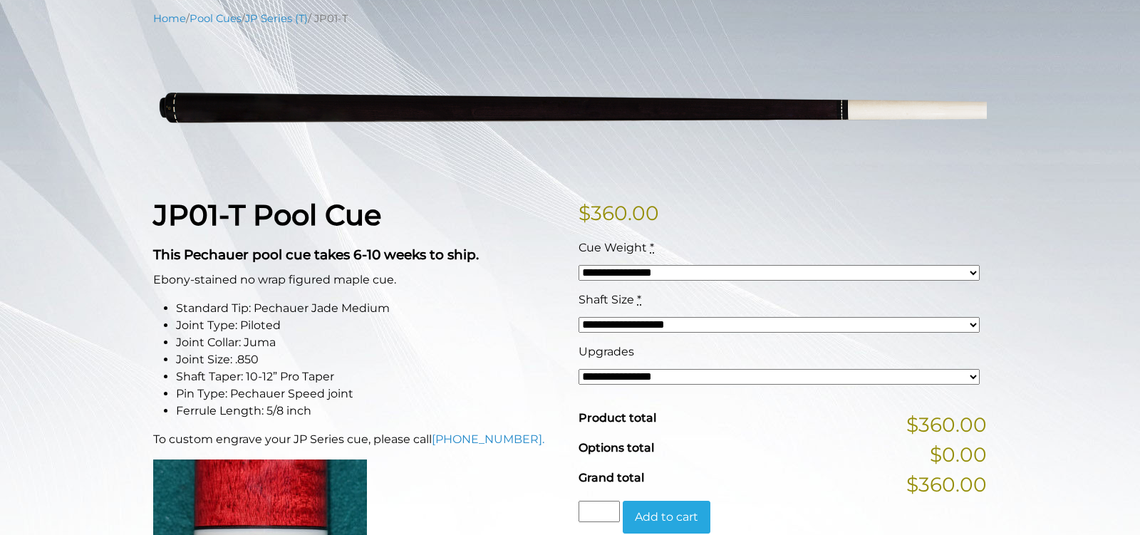
click at [651, 365] on div "**********" at bounding box center [779, 369] width 408 height 52
click at [648, 372] on select "**********" at bounding box center [778, 377] width 401 height 16
select select "*****"
click at [578, 369] on select "**********" at bounding box center [778, 377] width 401 height 16
click at [650, 378] on select "**********" at bounding box center [778, 377] width 401 height 16
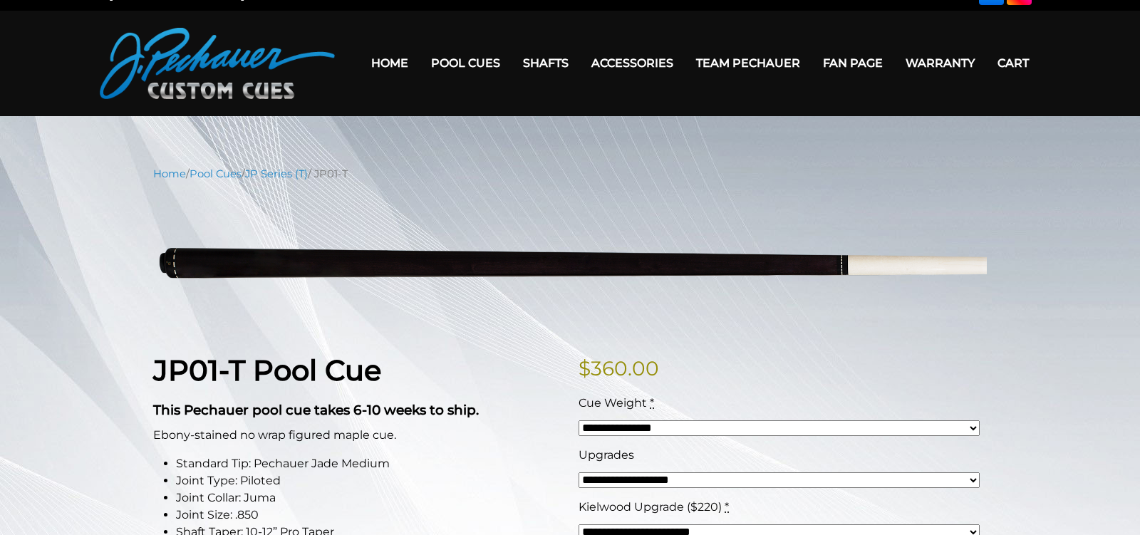
scroll to position [0, 0]
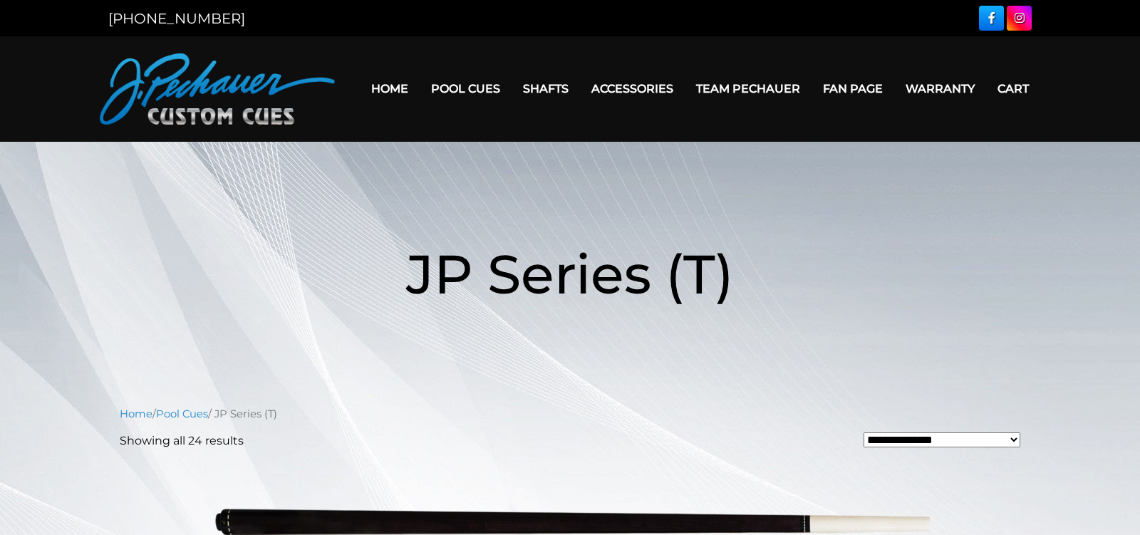
scroll to position [364, 0]
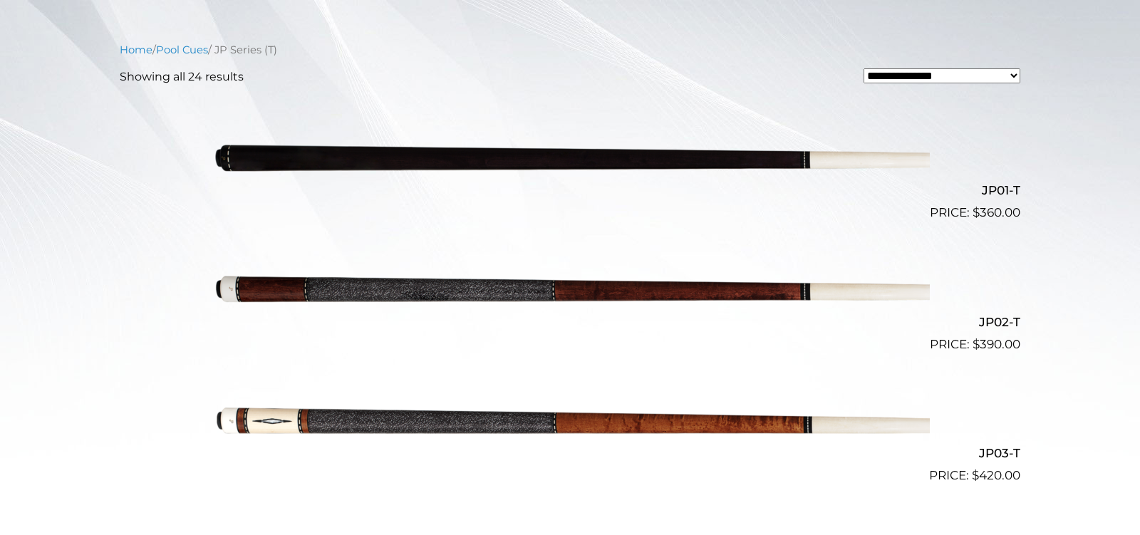
click at [544, 283] on img at bounding box center [569, 288] width 719 height 120
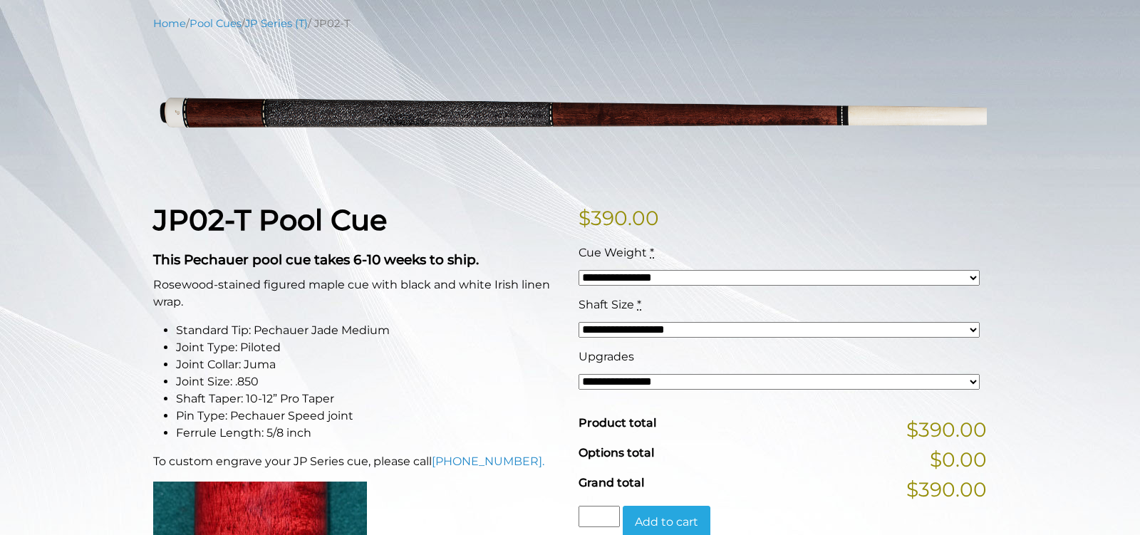
scroll to position [209, 0]
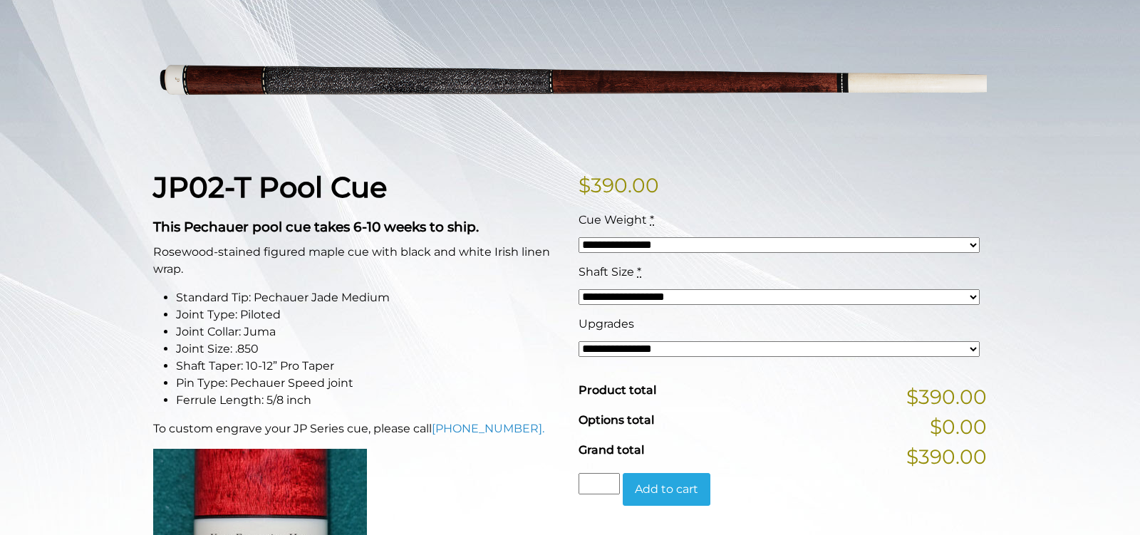
click at [663, 349] on select "**********" at bounding box center [778, 349] width 401 height 16
click at [595, 301] on select "**********" at bounding box center [778, 297] width 401 height 16
click at [643, 249] on select "**********" at bounding box center [778, 245] width 401 height 16
click at [612, 345] on select "**********" at bounding box center [778, 349] width 401 height 16
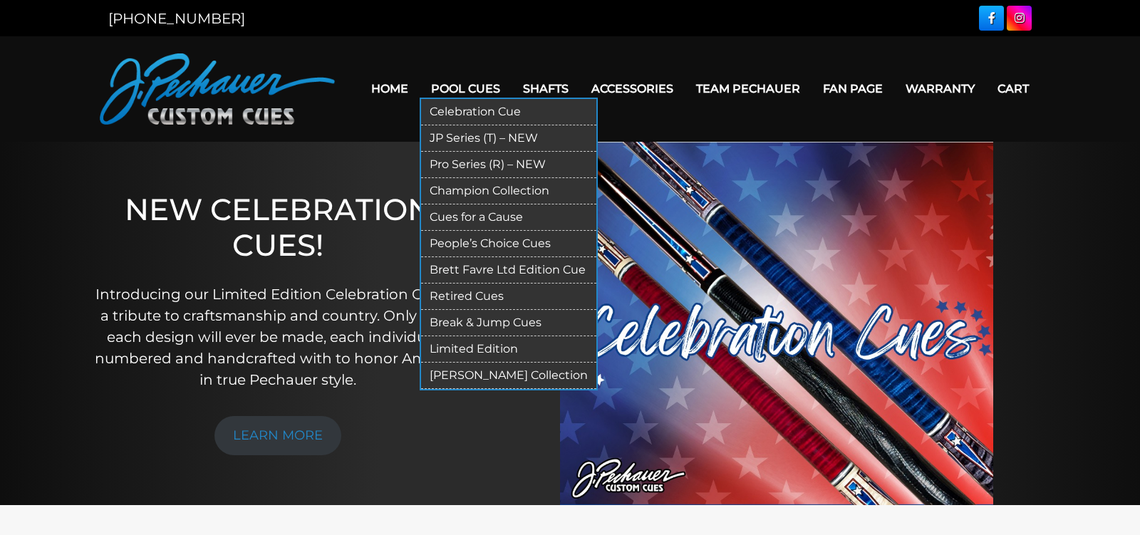
click at [452, 344] on link "Limited Edition" at bounding box center [508, 349] width 175 height 26
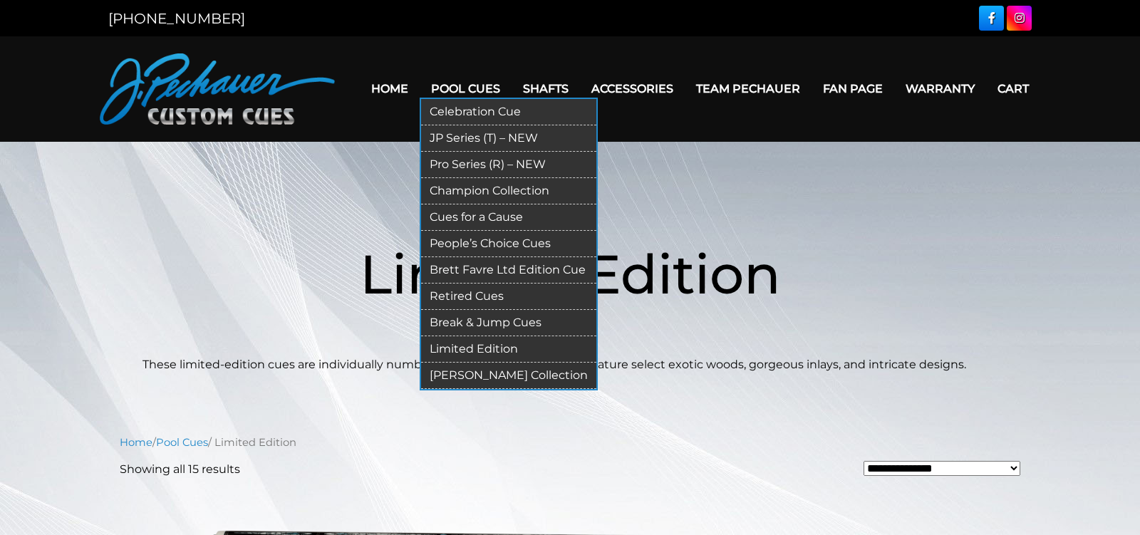
click at [472, 289] on link "Retired Cues" at bounding box center [508, 296] width 175 height 26
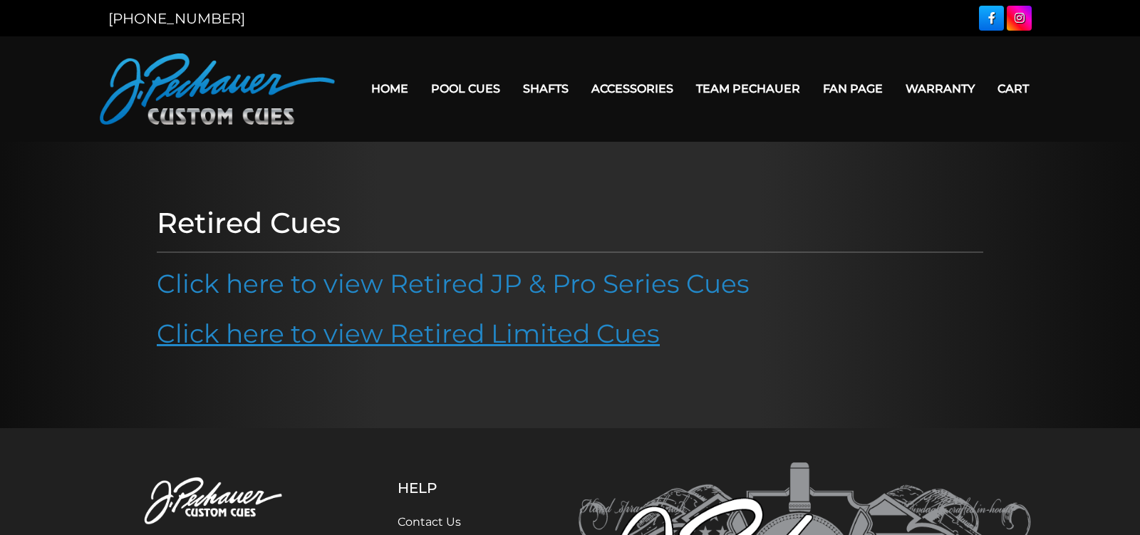
click at [450, 330] on link "Click here to view Retired Limited Cues" at bounding box center [408, 333] width 503 height 31
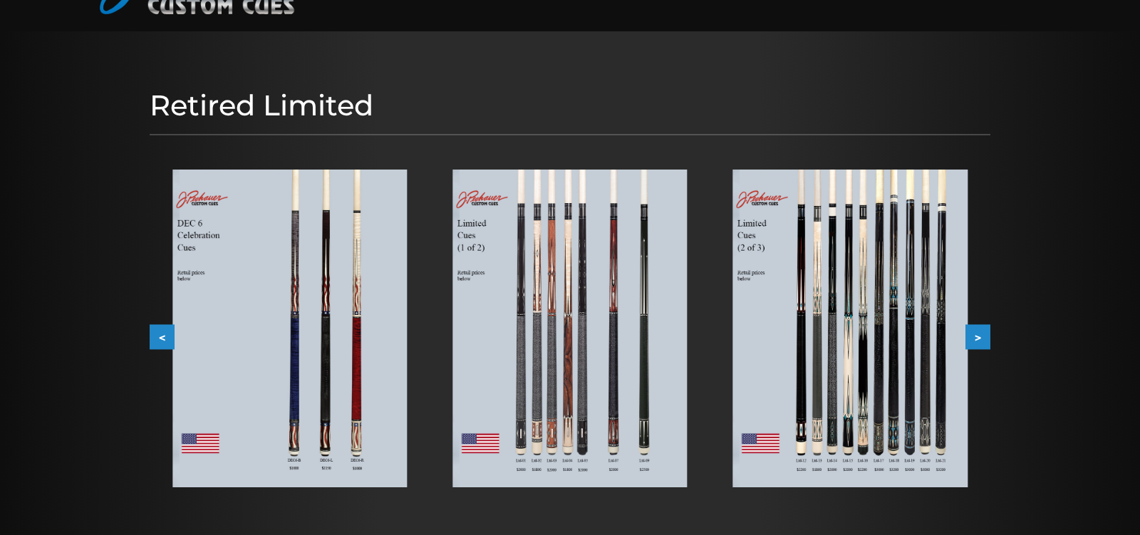
scroll to position [130, 0]
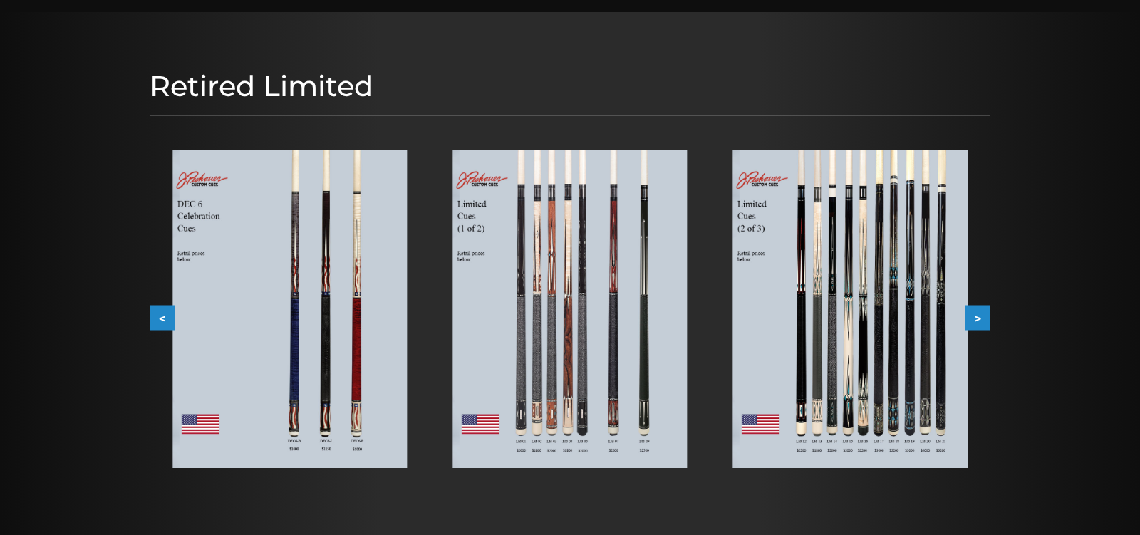
click at [883, 296] on img at bounding box center [850, 309] width 234 height 318
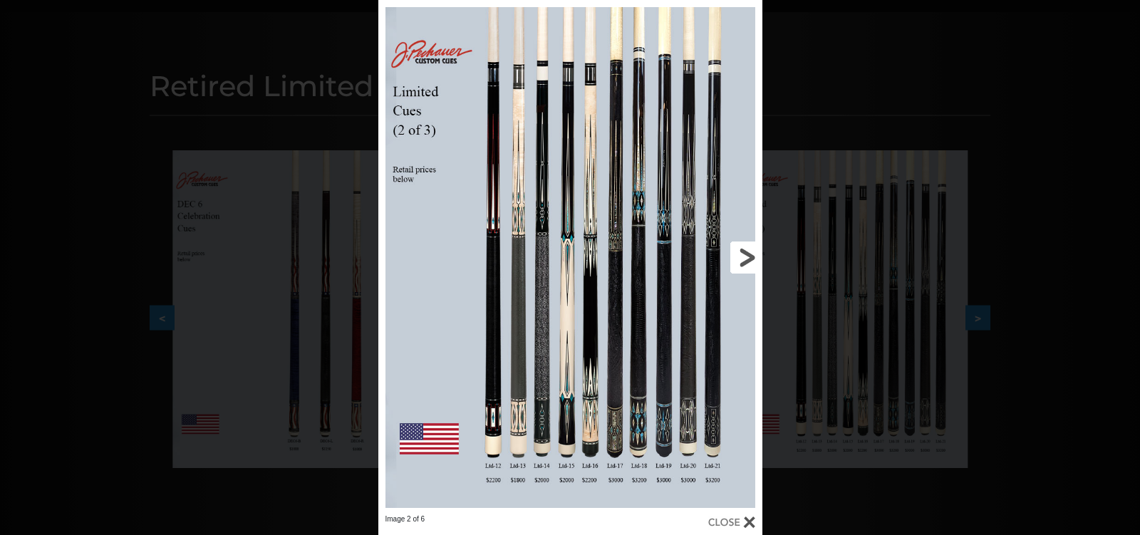
click at [743, 258] on link at bounding box center [675, 257] width 173 height 514
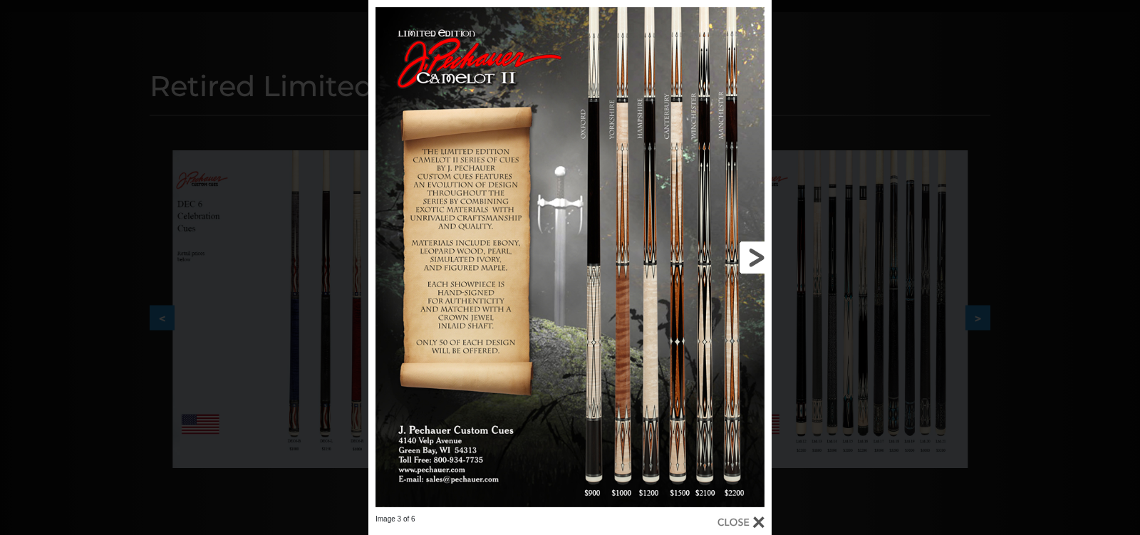
click at [743, 258] on link at bounding box center [681, 257] width 182 height 514
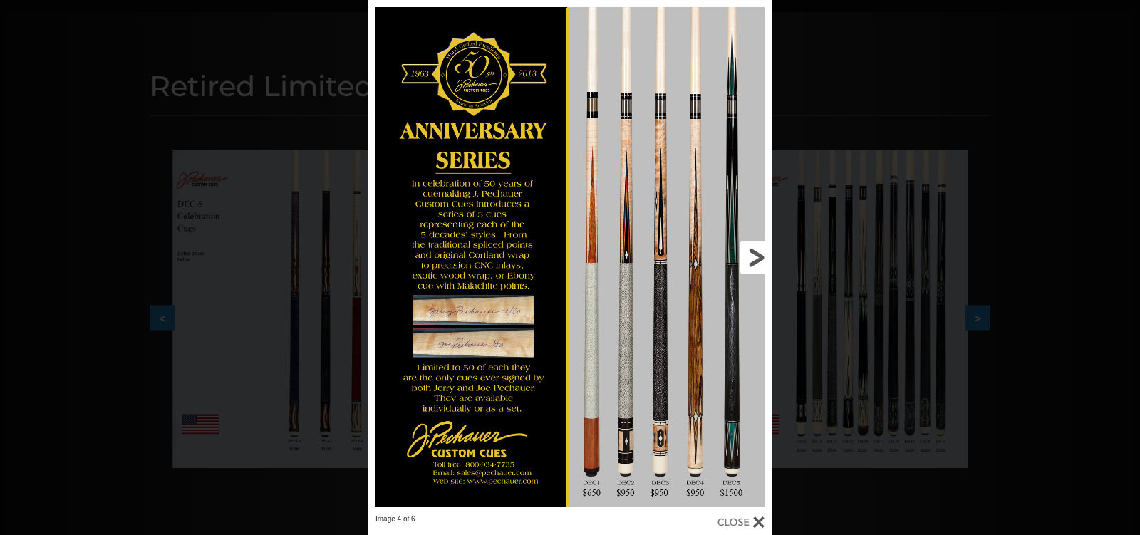
click at [743, 258] on link at bounding box center [681, 257] width 182 height 514
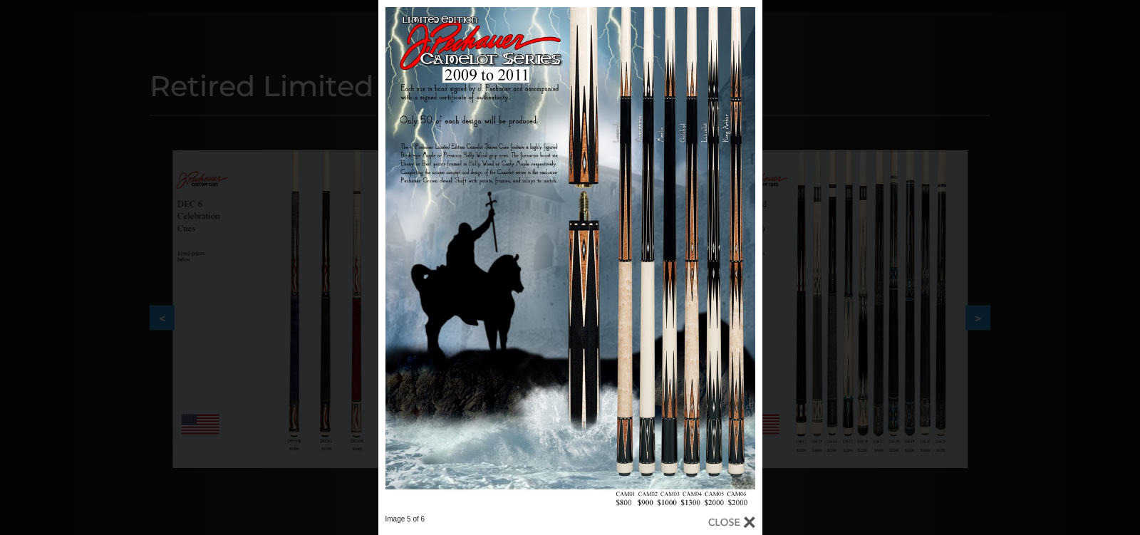
click at [838, 71] on div "Image 5 of 6" at bounding box center [570, 267] width 1140 height 535
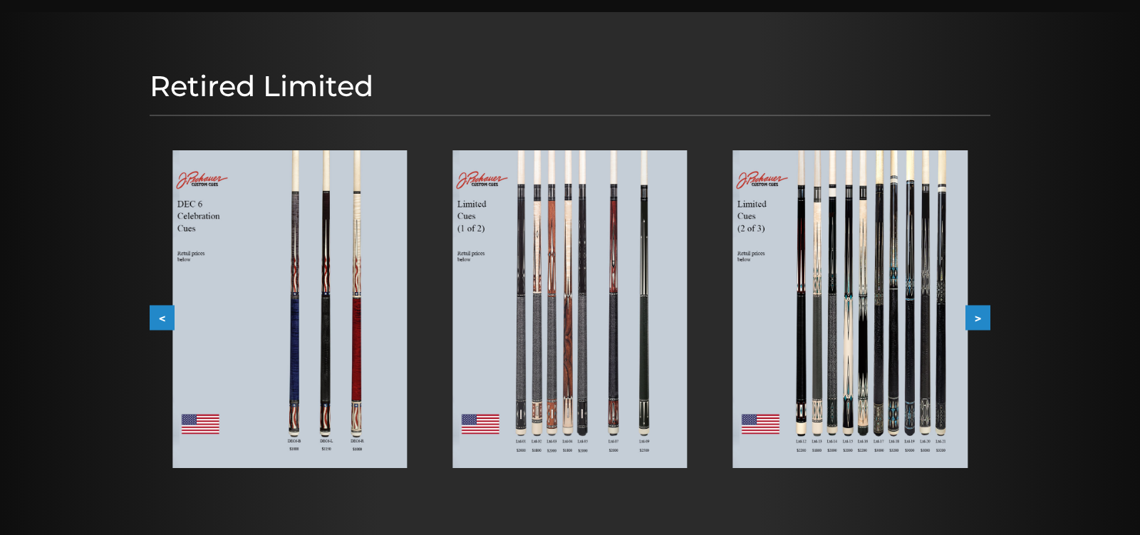
scroll to position [0, 0]
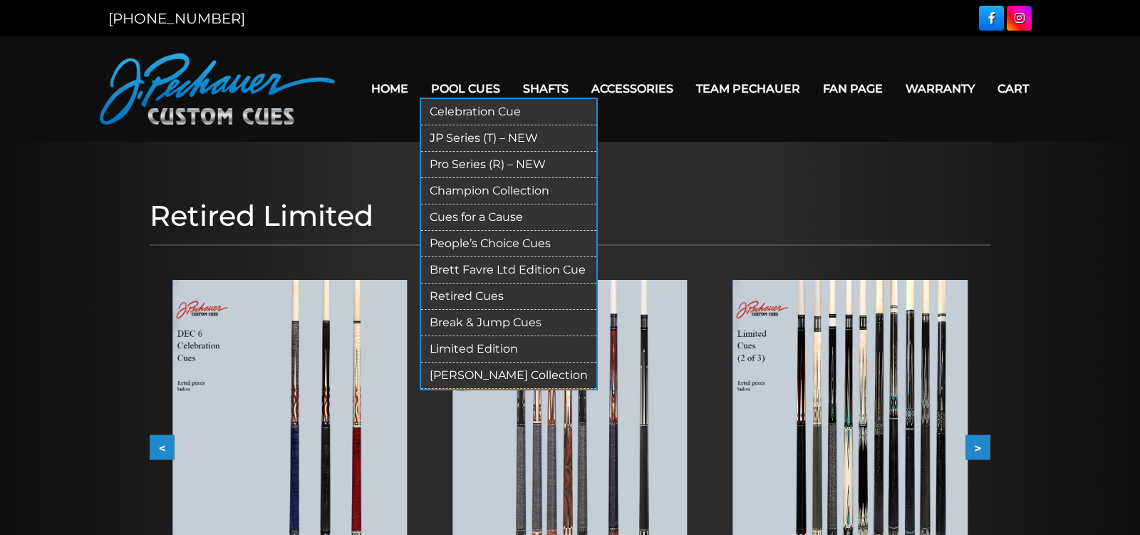
click at [478, 367] on link "[PERSON_NAME] Collection" at bounding box center [508, 376] width 175 height 26
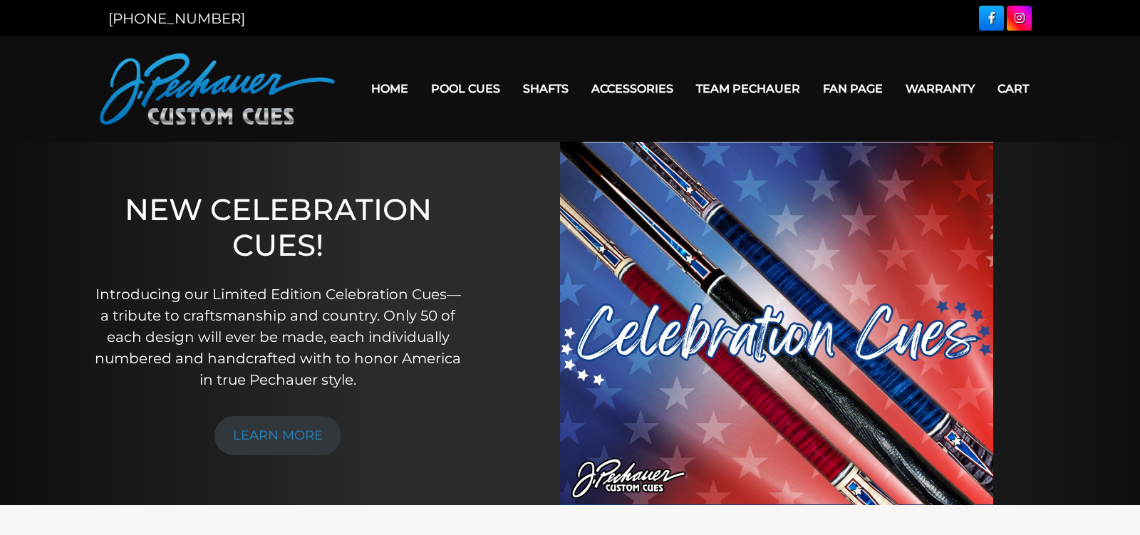
click at [959, 90] on link "Warranty" at bounding box center [940, 89] width 92 height 36
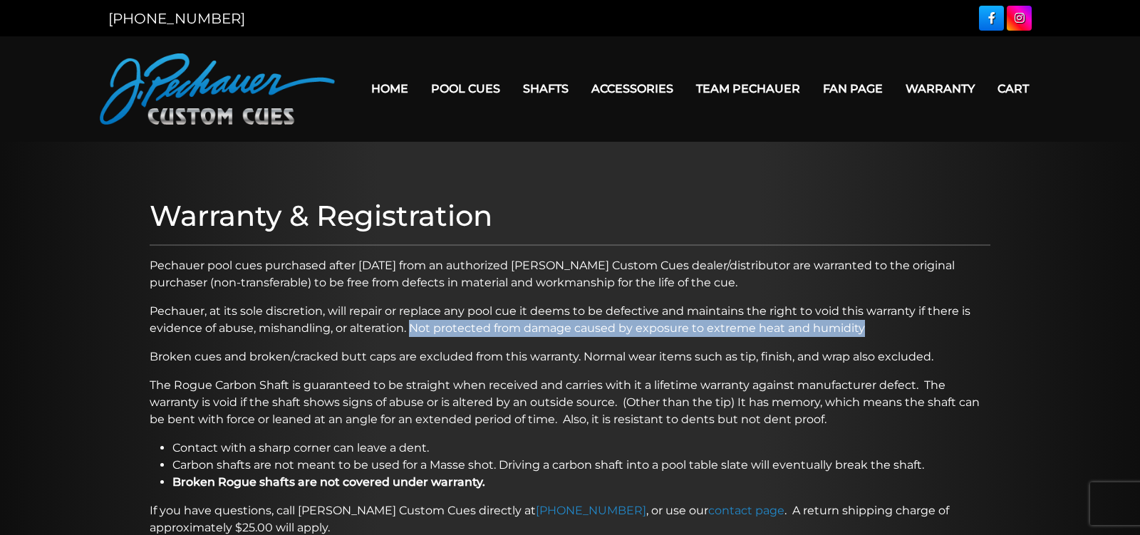
drag, startPoint x: 894, startPoint y: 327, endPoint x: 415, endPoint y: 331, distance: 479.4
click at [415, 331] on p "Pechauer, at its sole discretion, will repair or replace any pool cue it deems …" at bounding box center [570, 320] width 840 height 34
copy p "ot protected from damage caused by exposure to extreme heat and humidity"
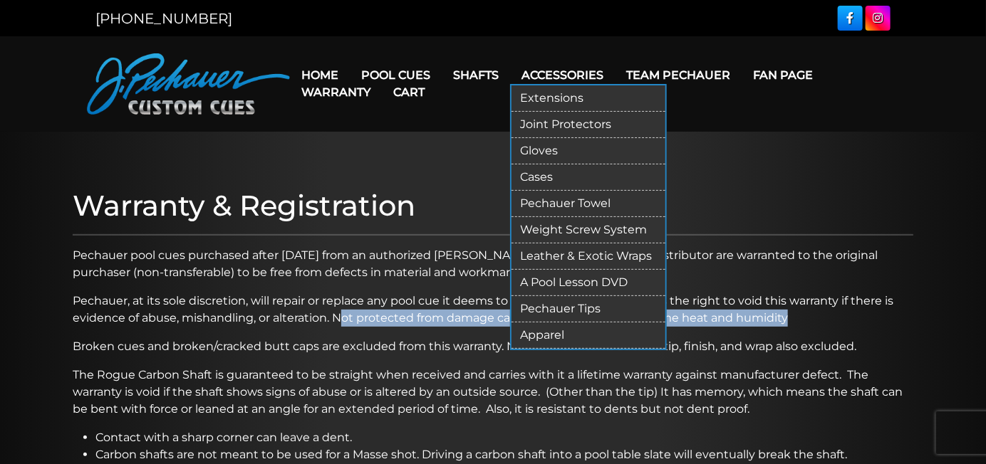
click at [548, 304] on link "Pechauer Tips" at bounding box center [588, 309] width 154 height 26
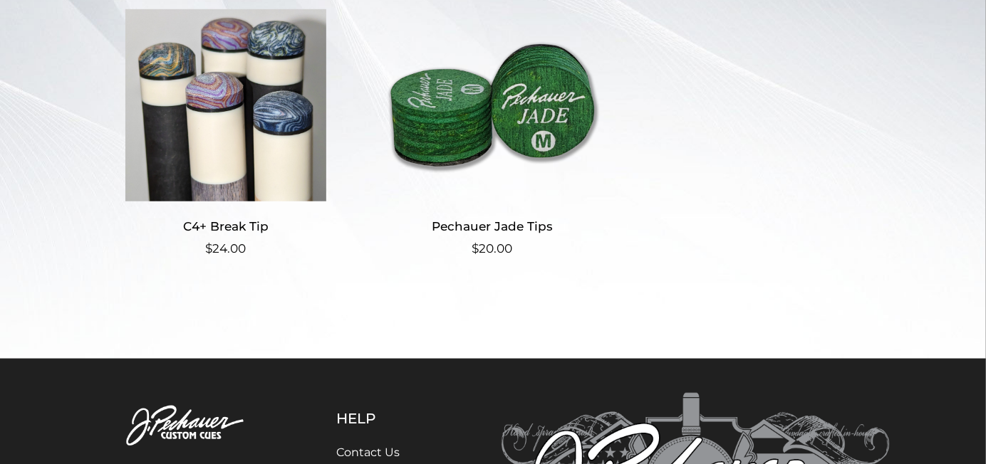
scroll to position [439, 0]
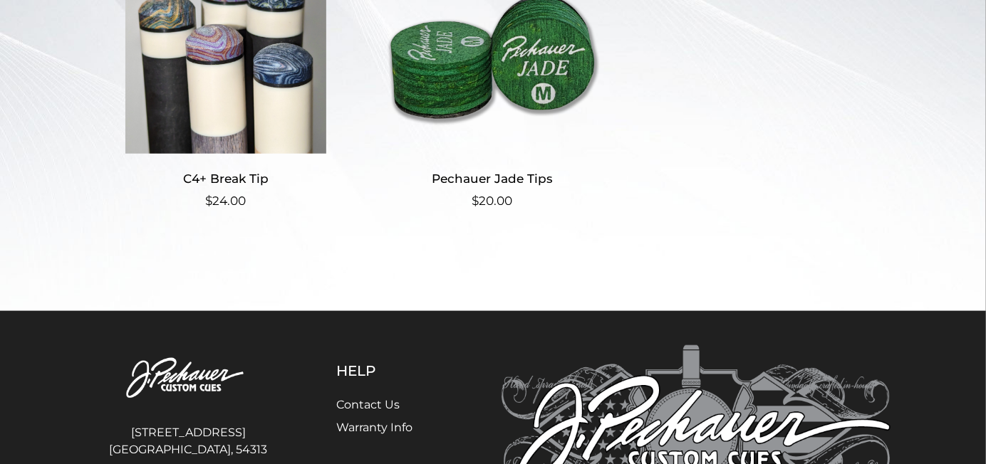
click at [247, 98] on img at bounding box center [225, 58] width 237 height 192
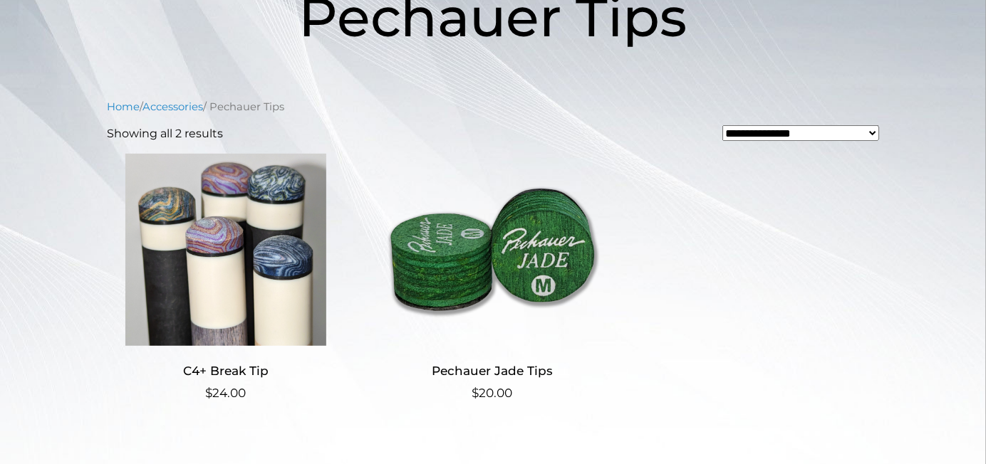
scroll to position [295, 0]
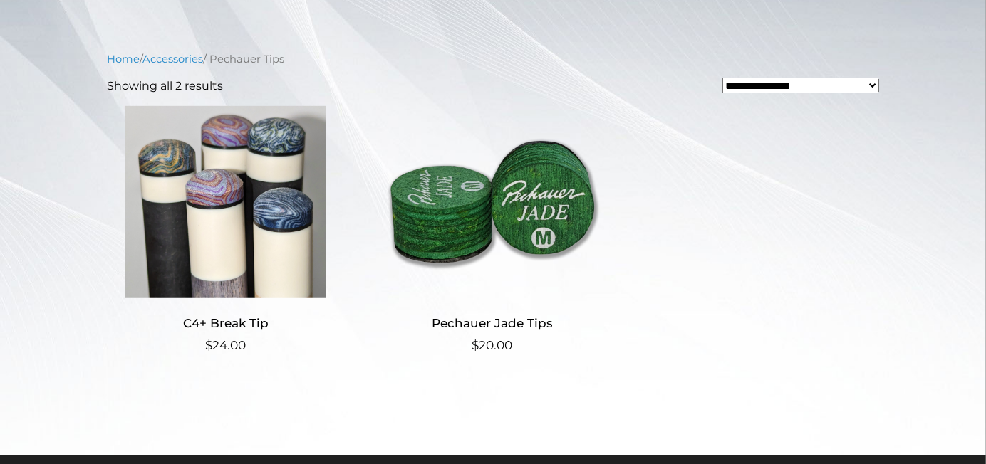
click at [261, 222] on img at bounding box center [225, 202] width 237 height 192
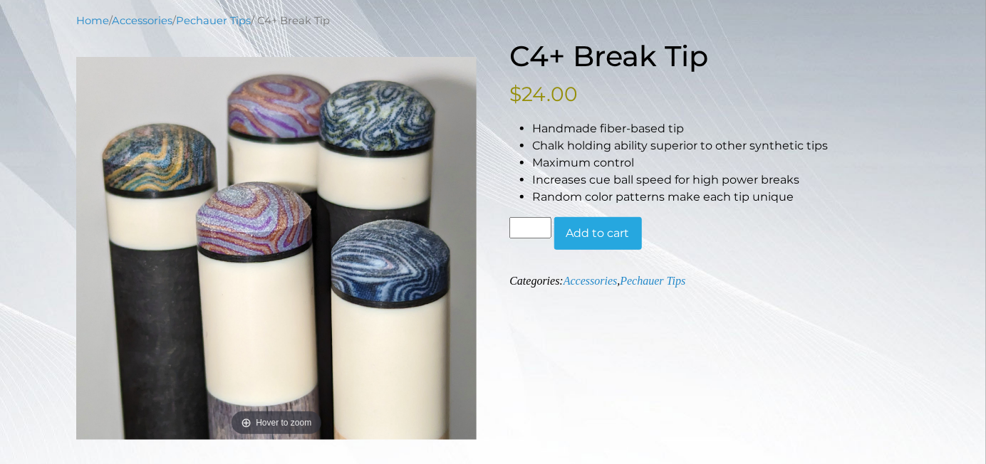
scroll to position [154, 0]
